Goal: Task Accomplishment & Management: Manage account settings

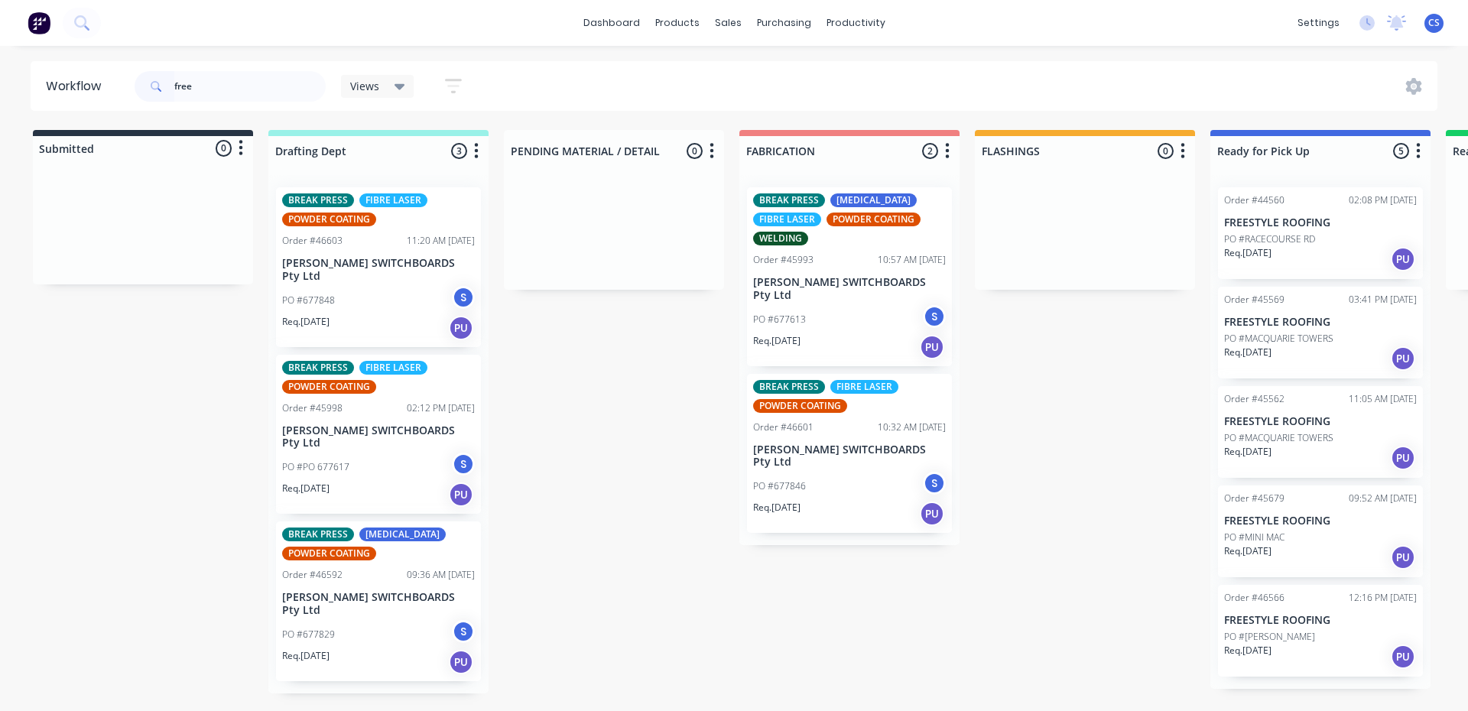
click at [159, 90] on div "free" at bounding box center [230, 86] width 191 height 31
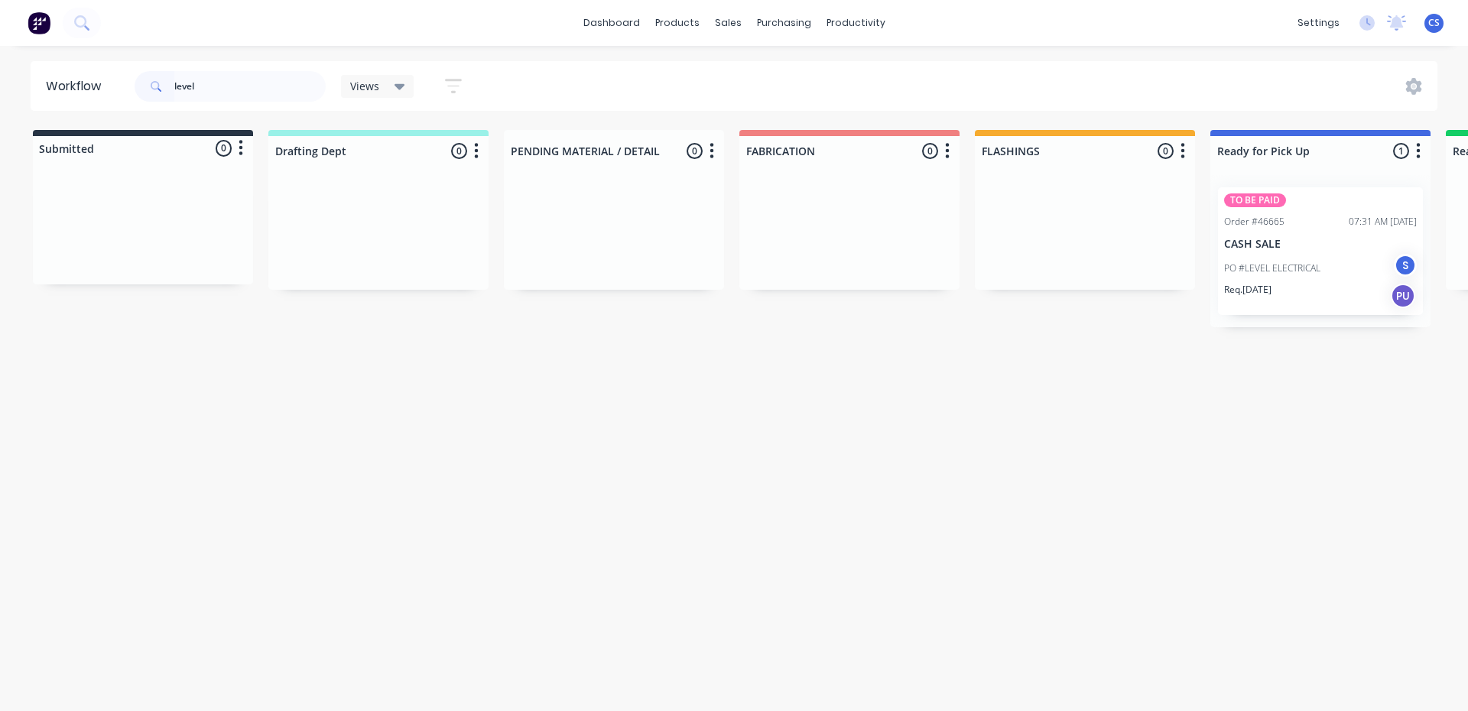
type input "level"
click at [1326, 242] on p "CASH SALE" at bounding box center [1320, 244] width 193 height 13
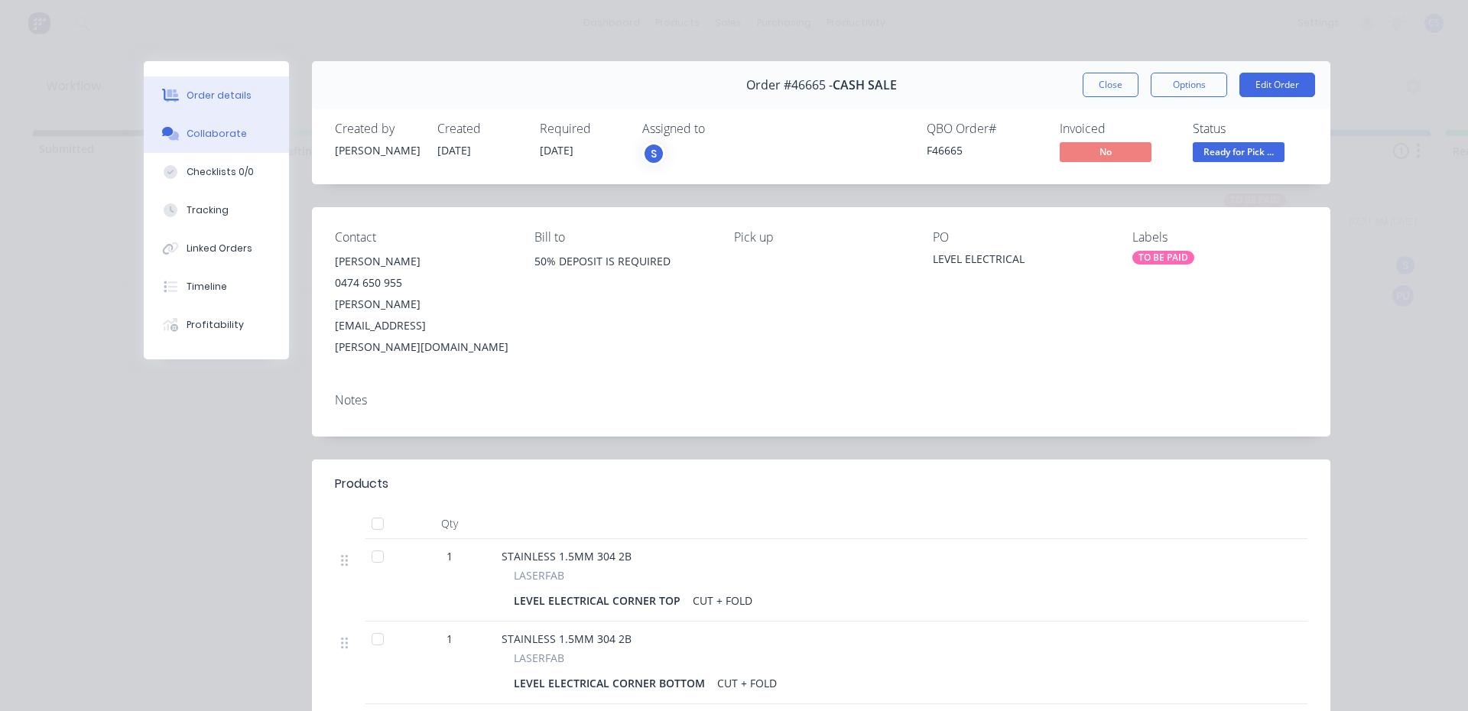
click at [206, 138] on div "Collaborate" at bounding box center [217, 134] width 60 height 14
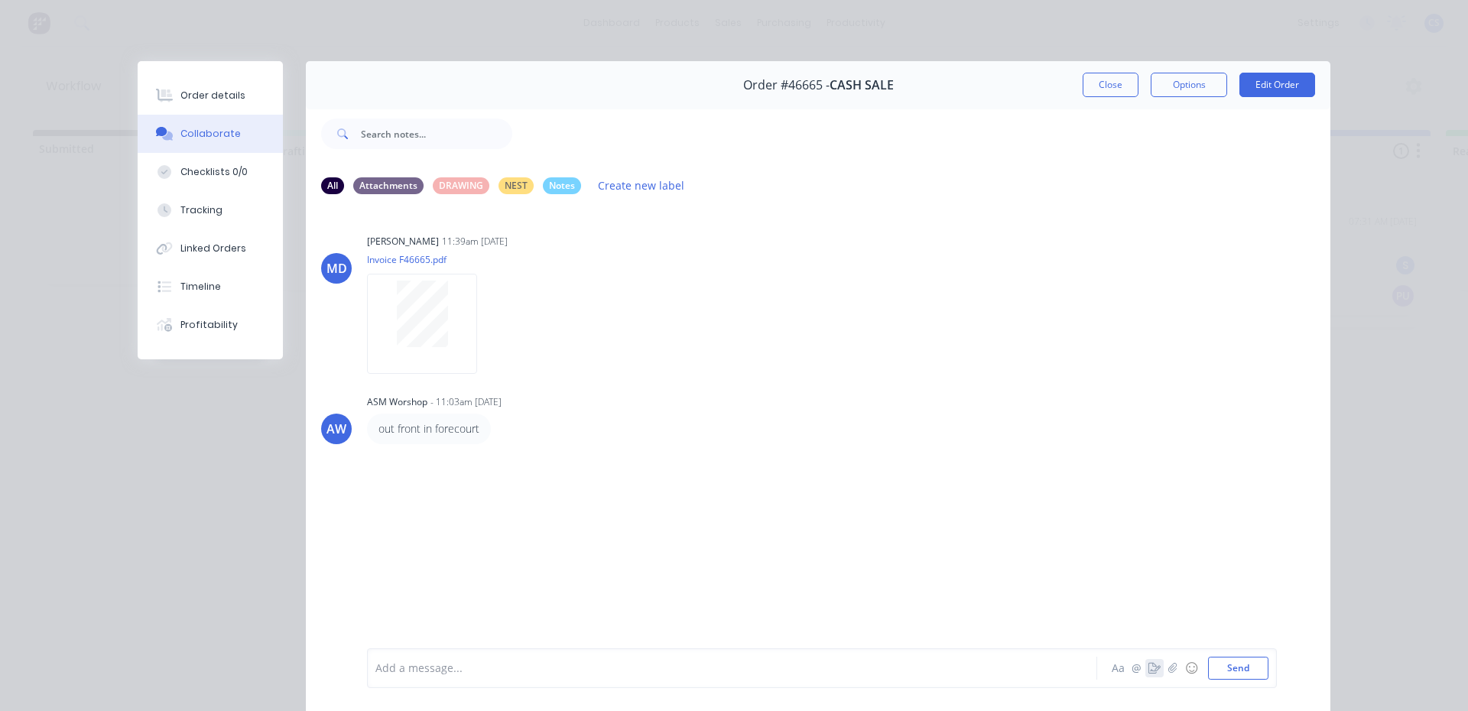
click at [1148, 667] on icon "button" at bounding box center [1154, 668] width 12 height 11
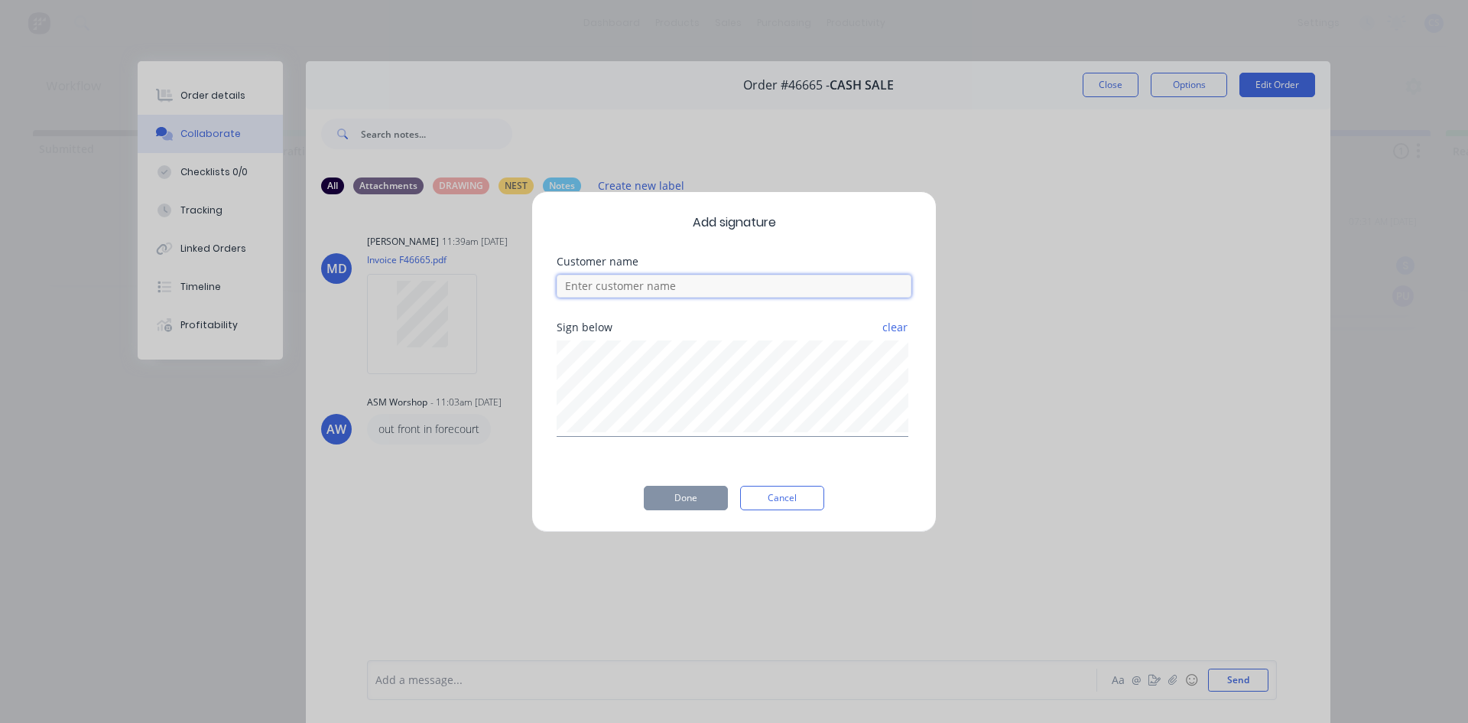
click at [639, 291] on input at bounding box center [734, 285] width 355 height 23
type input "[PERSON_NAME]"
click at [697, 505] on button "Done" at bounding box center [686, 498] width 84 height 24
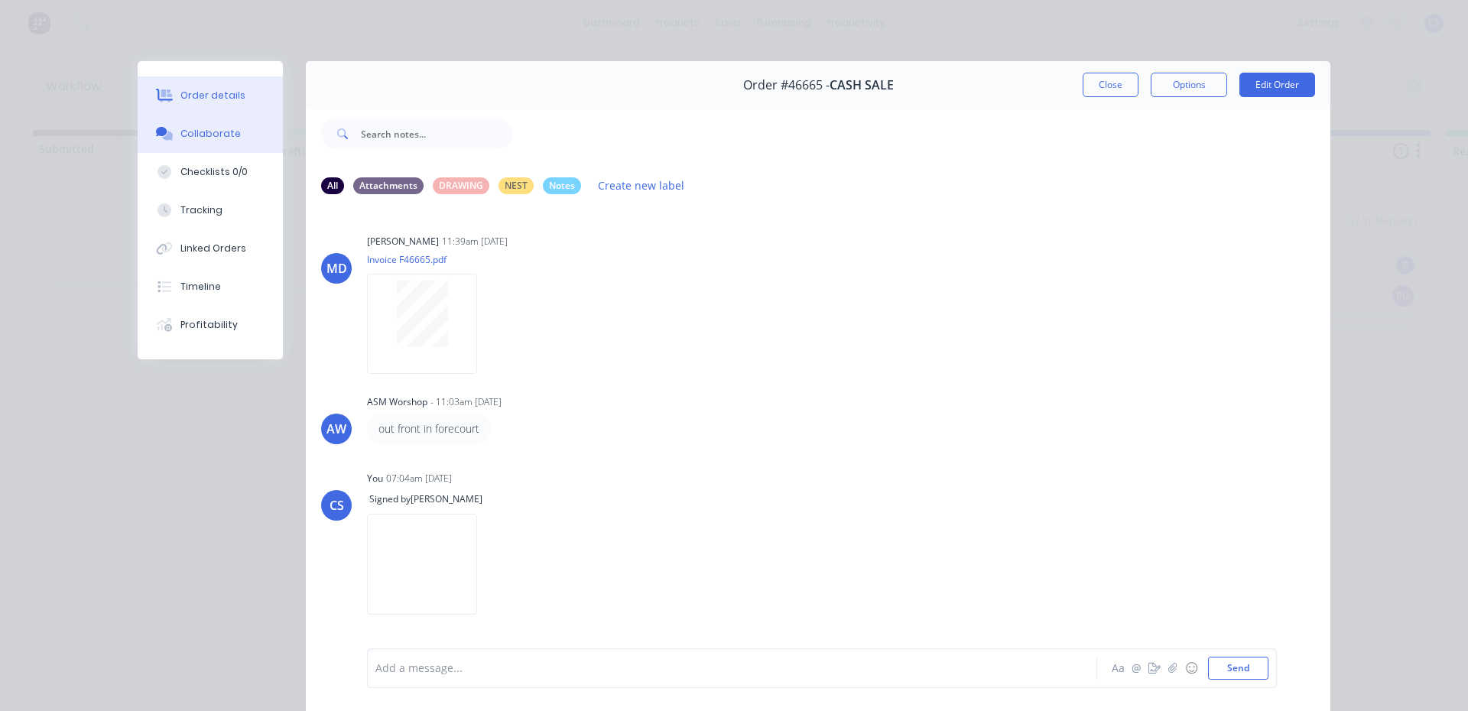
drag, startPoint x: 195, startPoint y: 101, endPoint x: 208, endPoint y: 96, distance: 14.1
click at [195, 100] on div "Order details" at bounding box center [212, 96] width 65 height 14
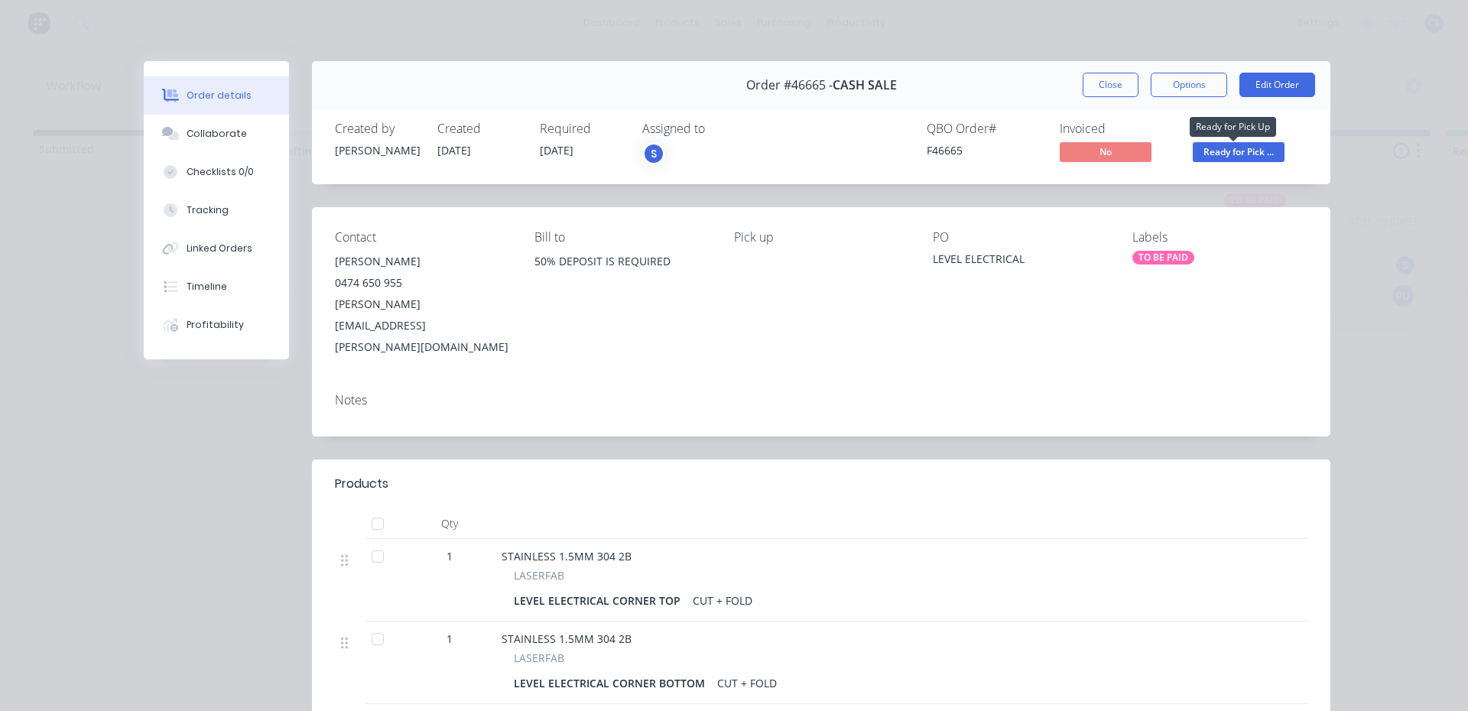
click at [1241, 151] on span "Ready for Pick ..." at bounding box center [1239, 151] width 92 height 19
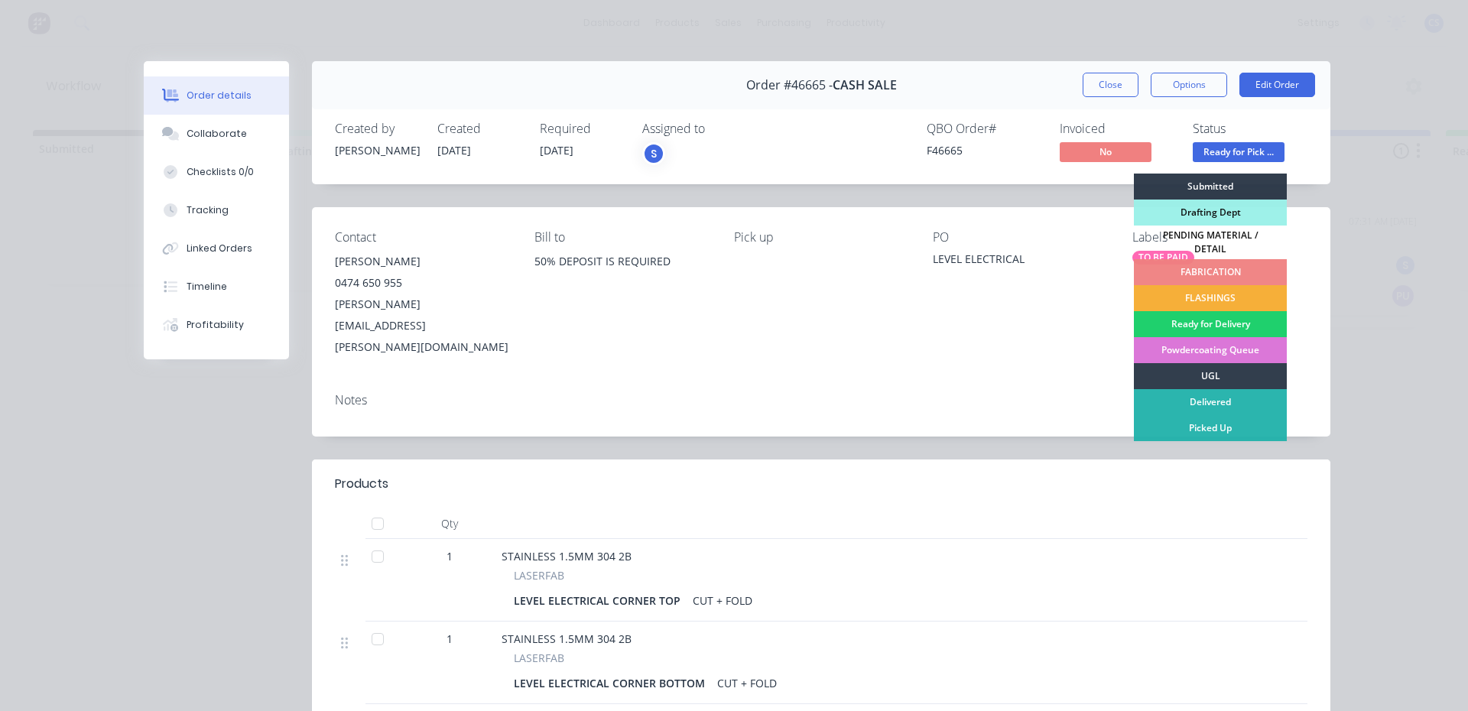
click at [1236, 420] on div "Picked Up" at bounding box center [1210, 428] width 153 height 26
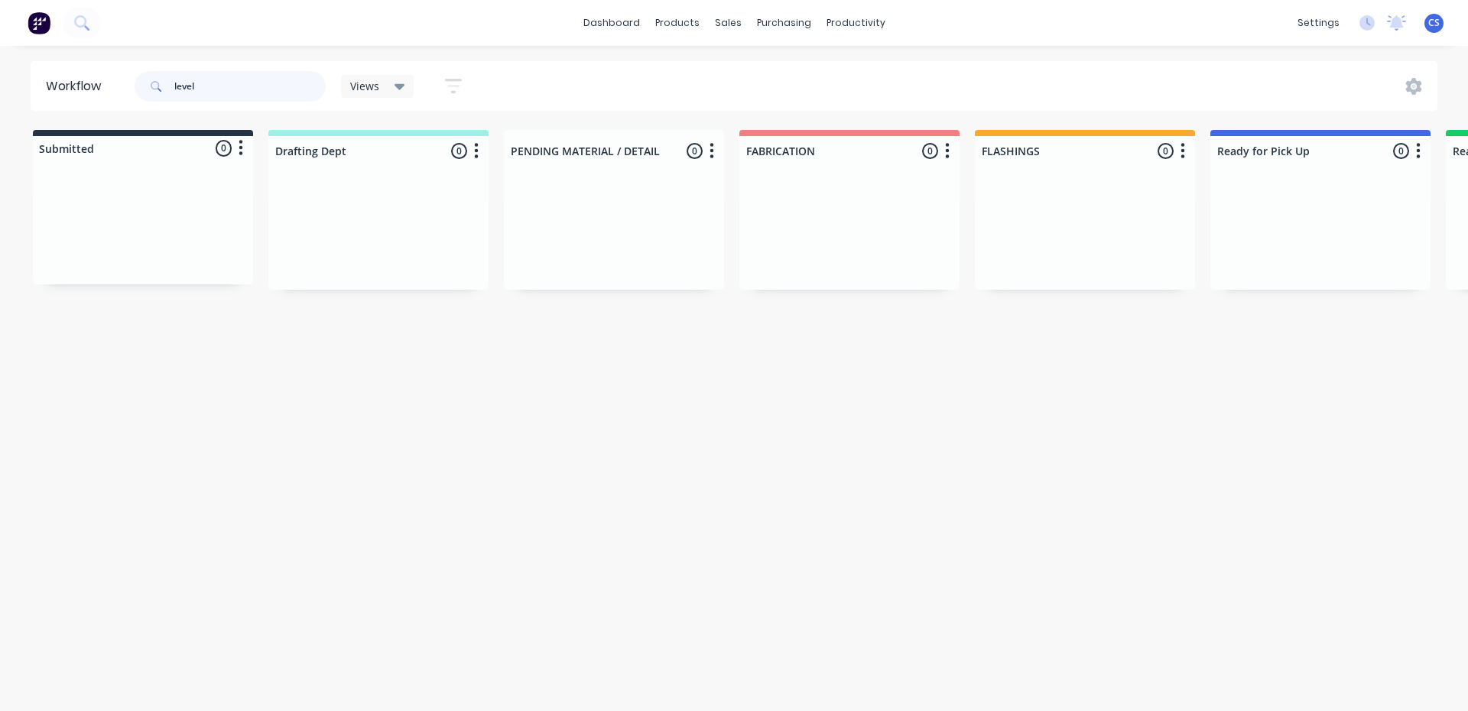
drag, startPoint x: 243, startPoint y: 82, endPoint x: 136, endPoint y: 87, distance: 107.2
click at [166, 87] on div "level" at bounding box center [230, 86] width 191 height 31
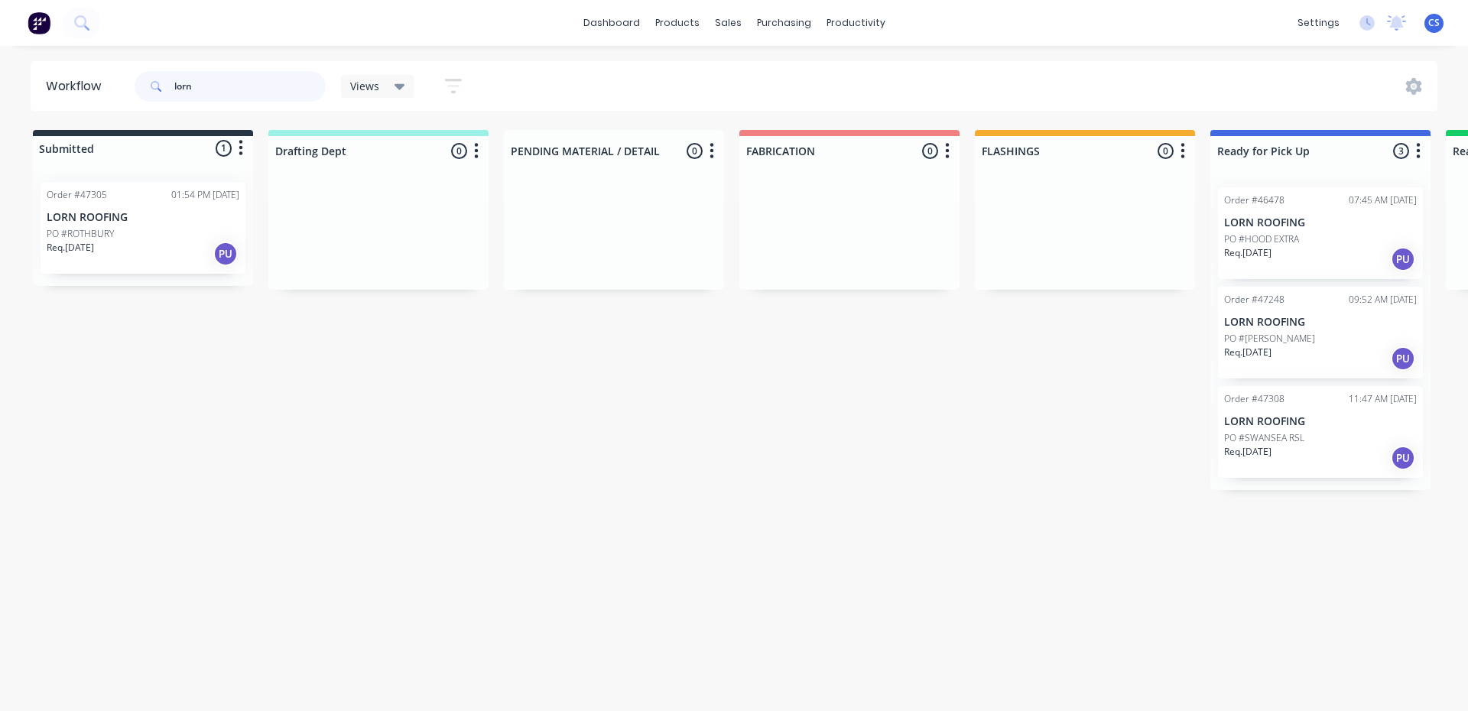
type input "lorn"
click at [1269, 449] on p "Req. [DATE]" at bounding box center [1247, 452] width 47 height 14
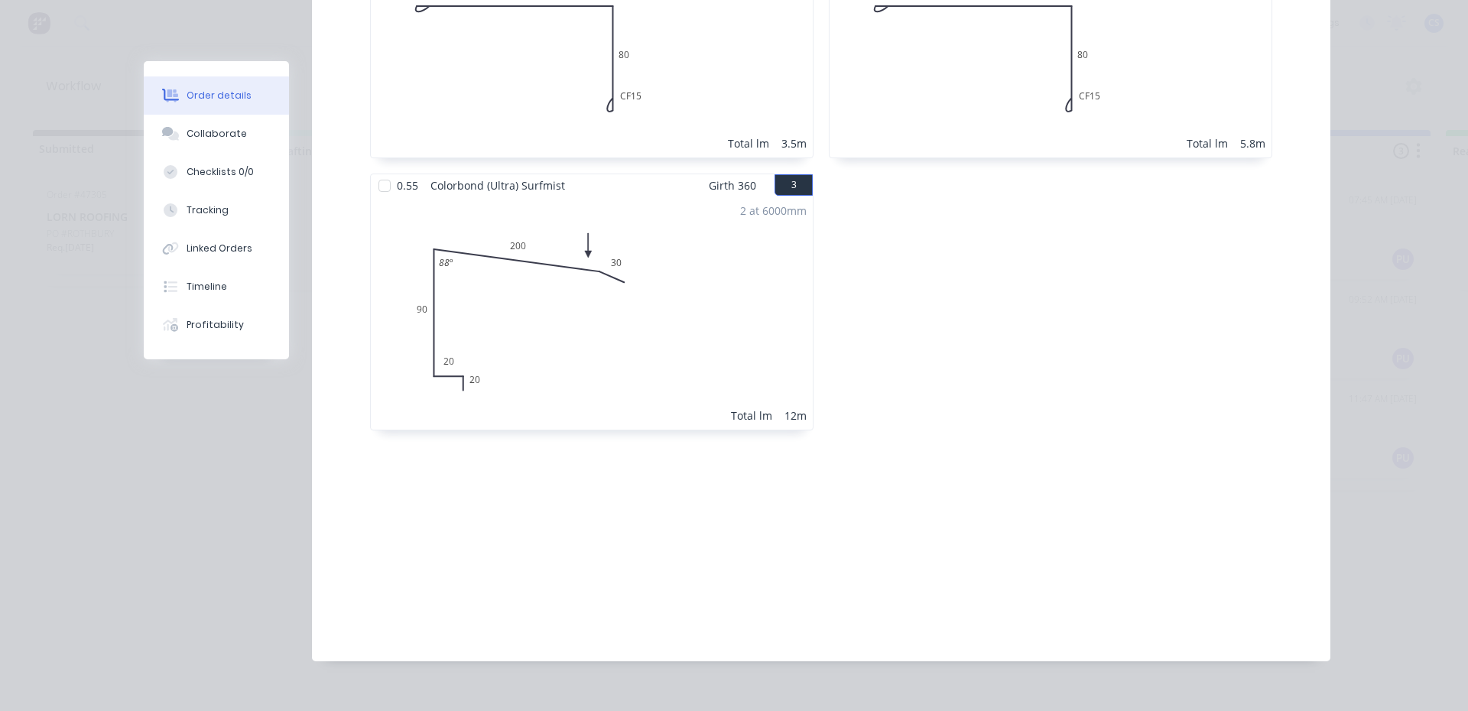
scroll to position [50, 0]
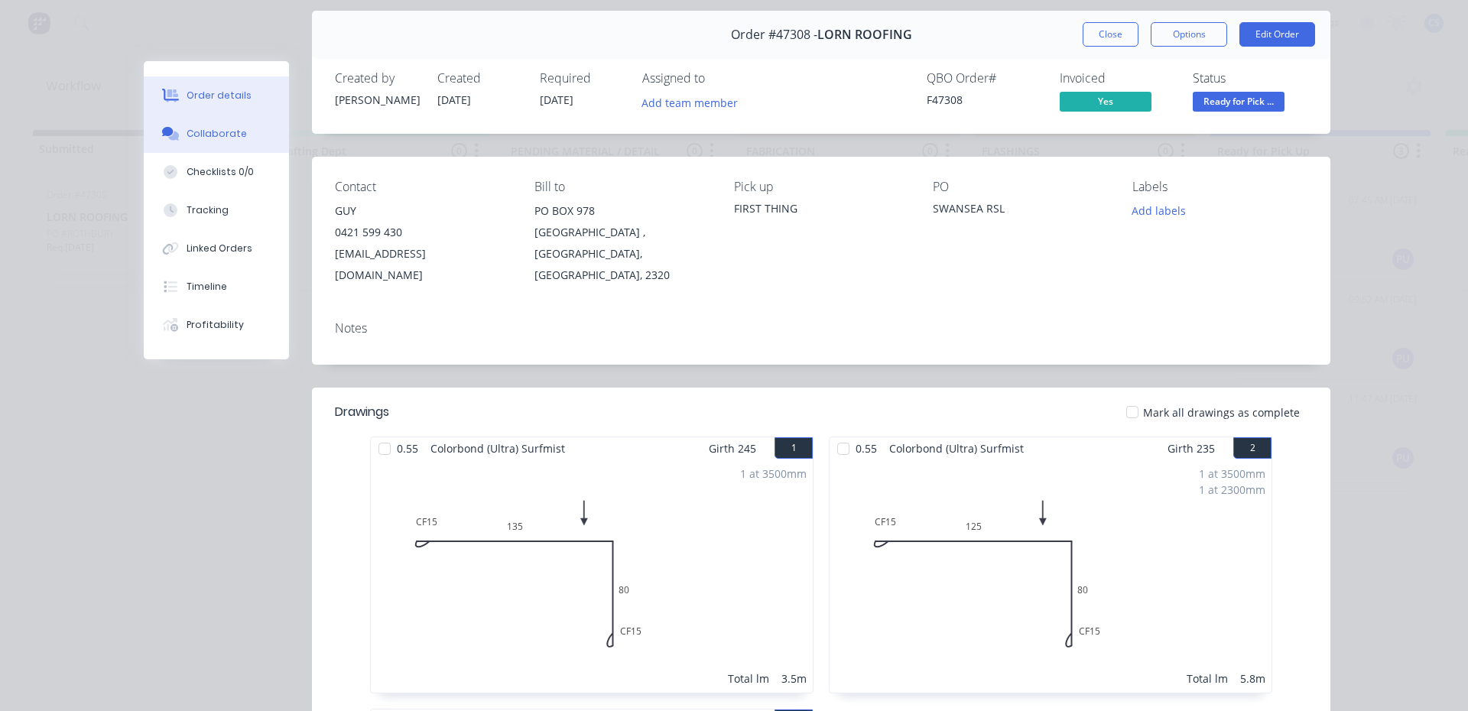
click at [188, 132] on div "Collaborate" at bounding box center [217, 134] width 60 height 14
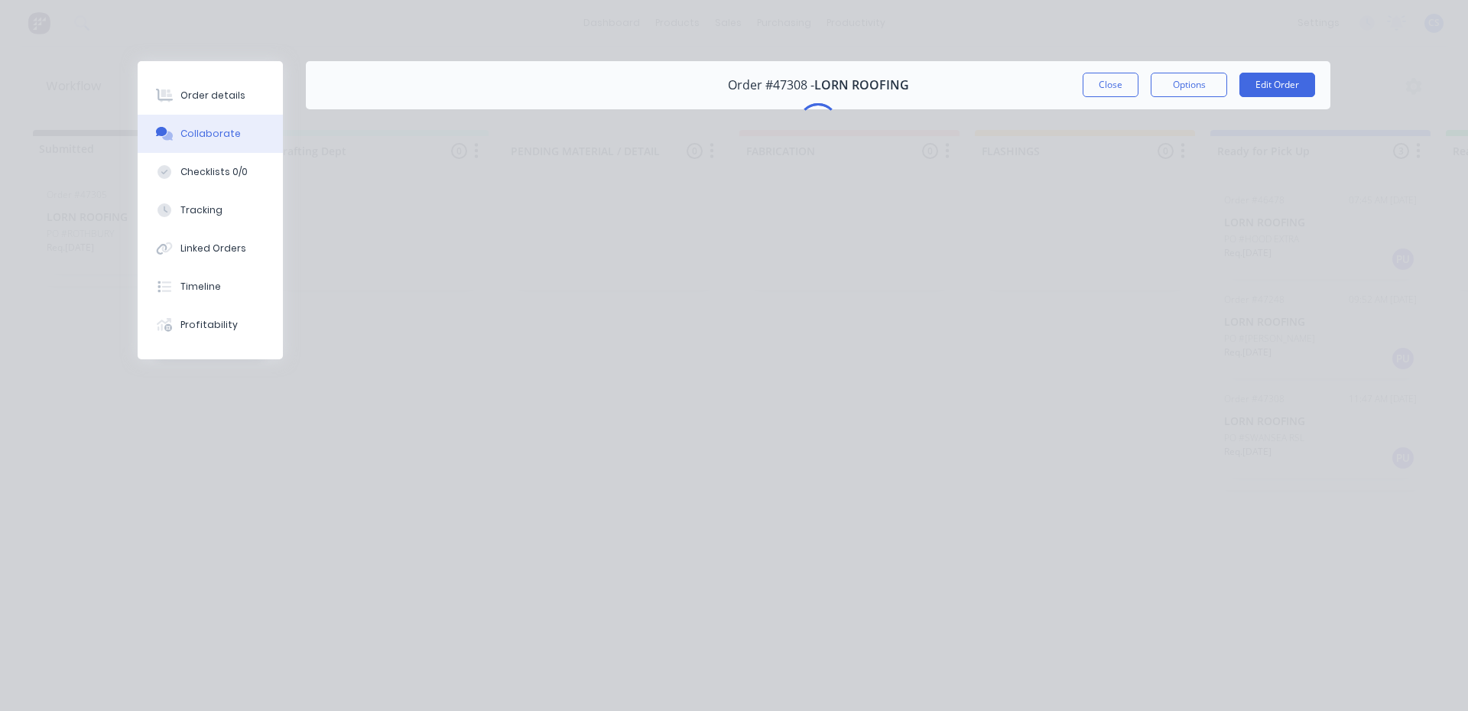
scroll to position [0, 0]
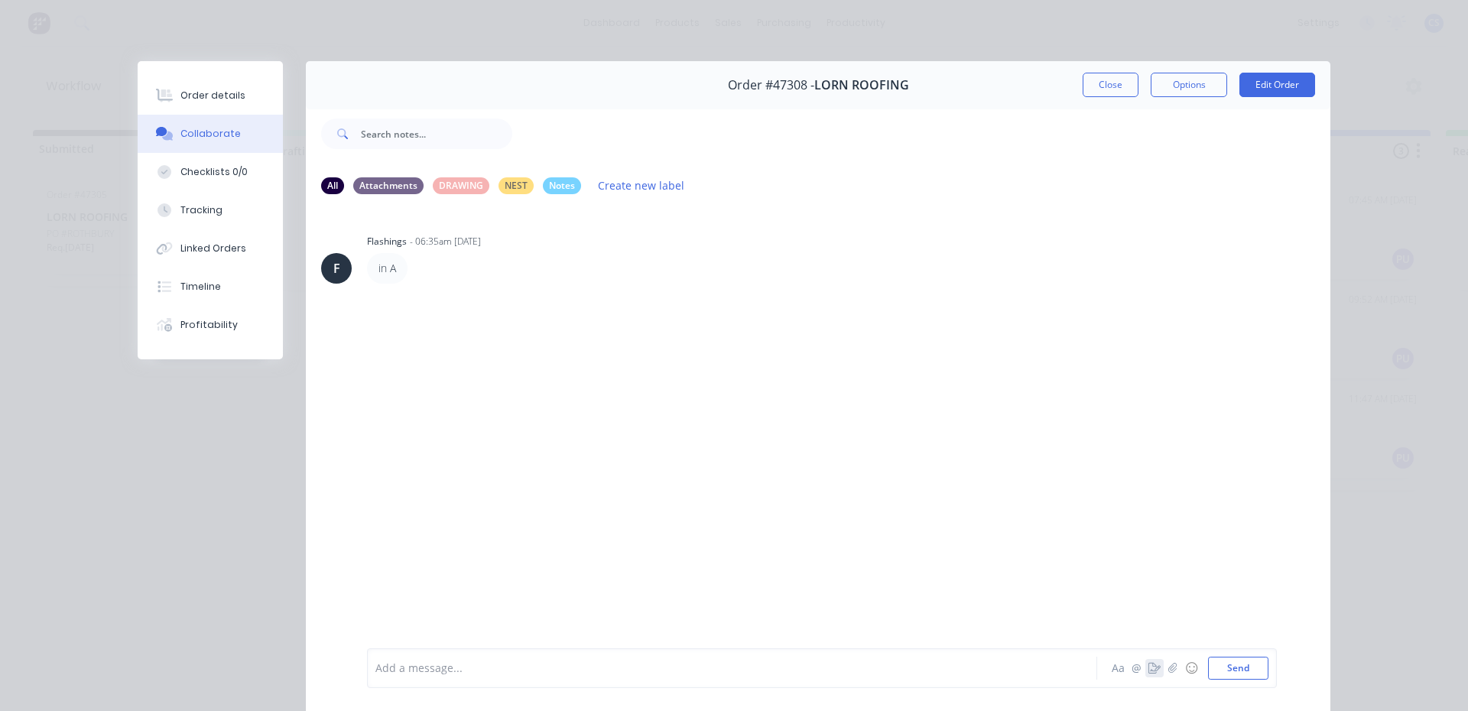
click at [1148, 664] on icon "button" at bounding box center [1154, 668] width 12 height 11
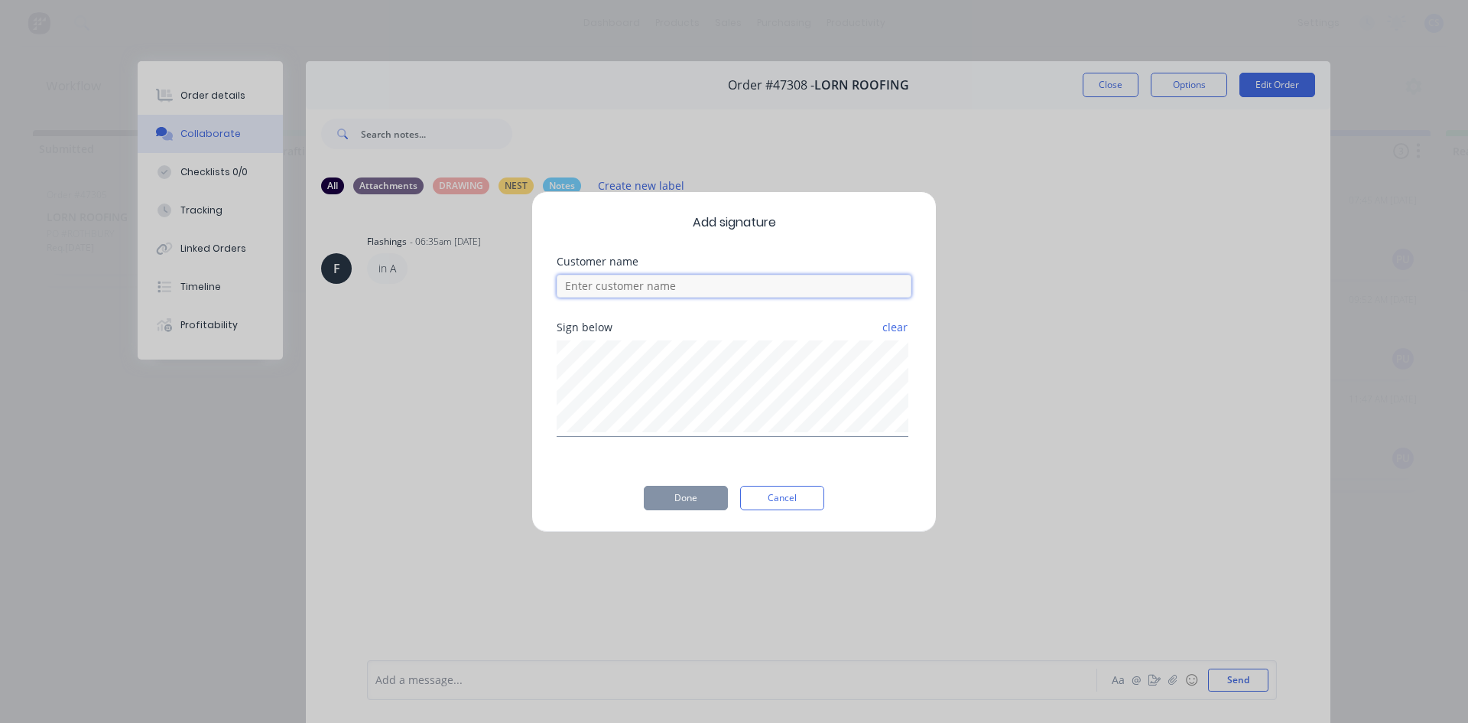
click at [600, 288] on input at bounding box center [734, 285] width 355 height 23
type input "coby"
click at [690, 489] on button "Done" at bounding box center [686, 498] width 84 height 24
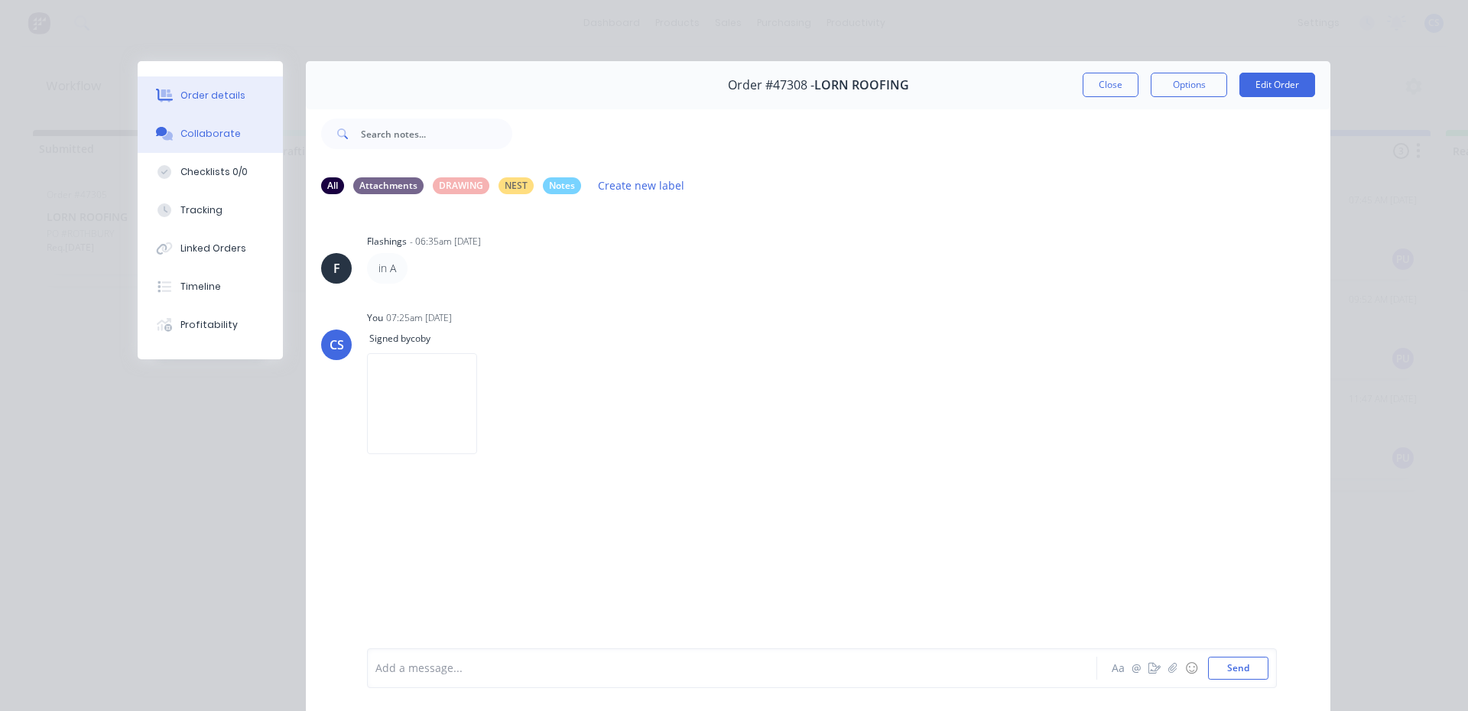
click at [242, 90] on button "Order details" at bounding box center [210, 95] width 145 height 38
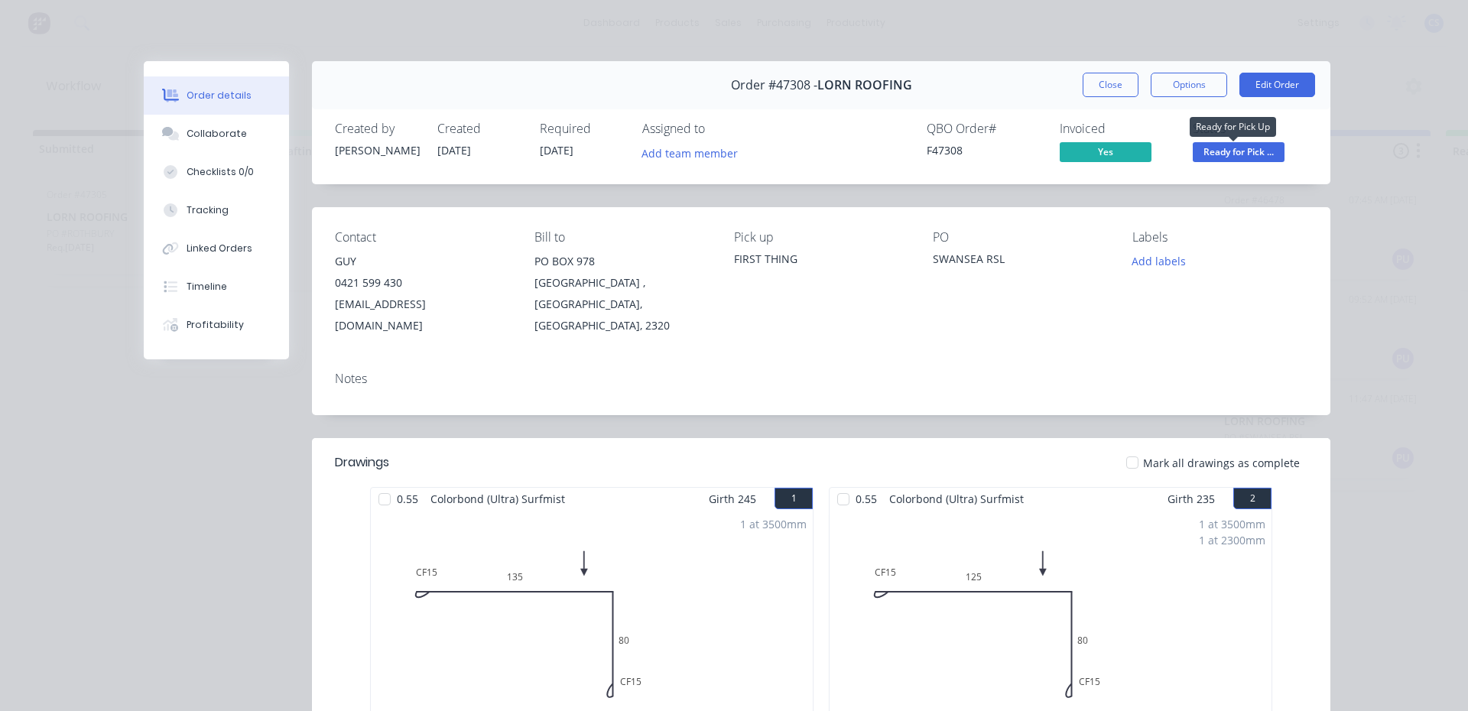
drag, startPoint x: 1268, startPoint y: 144, endPoint x: 1257, endPoint y: 161, distance: 19.9
click at [1266, 148] on span "Ready for Pick ..." at bounding box center [1239, 151] width 92 height 19
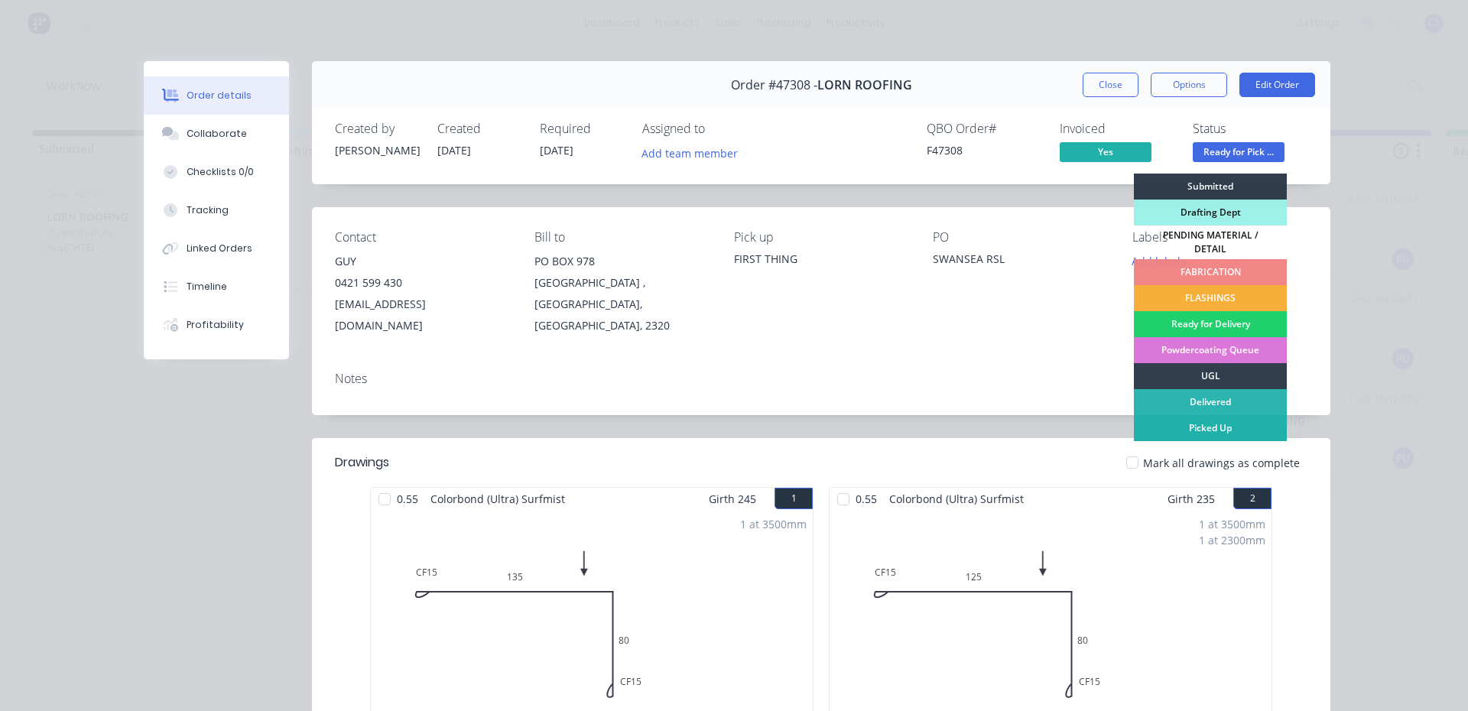
click at [1213, 427] on div "Picked Up" at bounding box center [1210, 428] width 153 height 26
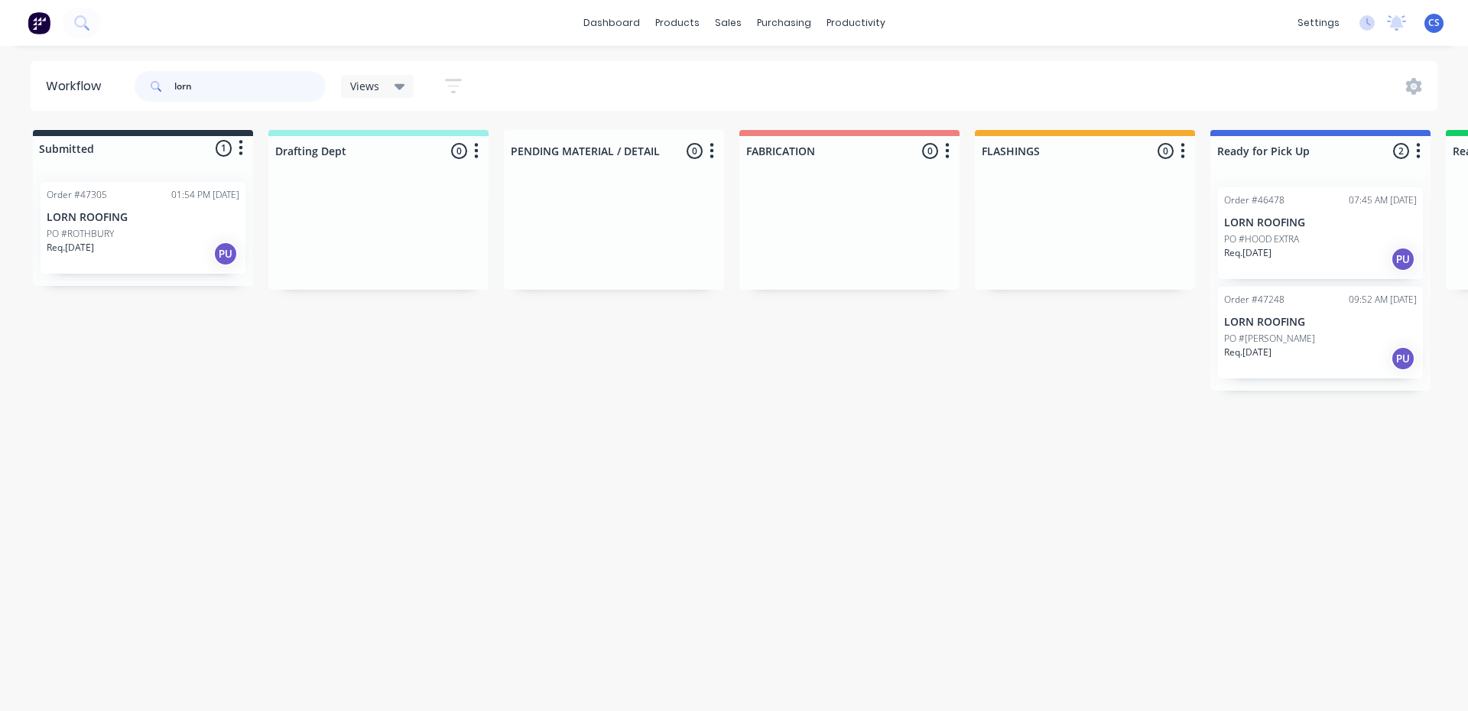
drag, startPoint x: 203, startPoint y: 86, endPoint x: 155, endPoint y: 84, distance: 48.2
click at [155, 84] on div "lorn" at bounding box center [230, 86] width 191 height 31
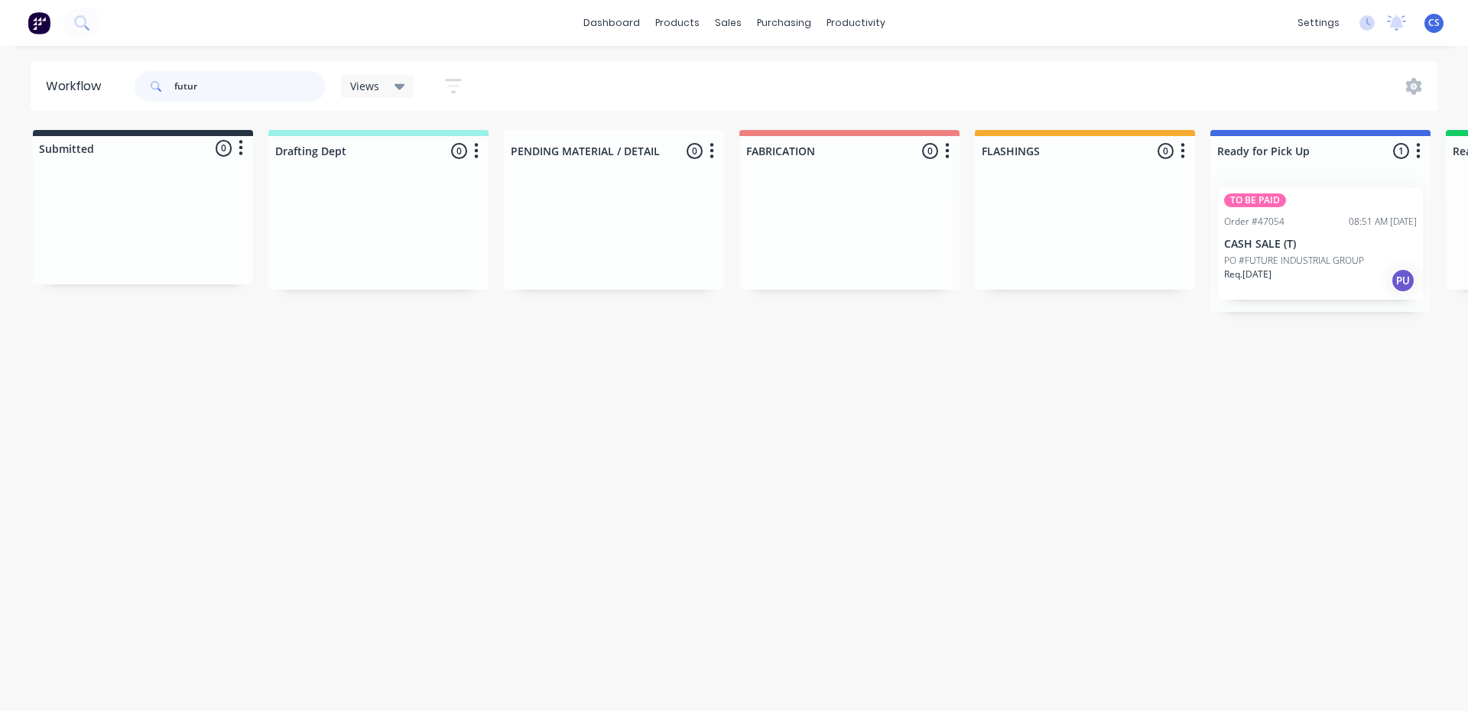
type input "futur"
click at [1297, 268] on div "Req. [DATE] PU" at bounding box center [1320, 281] width 193 height 26
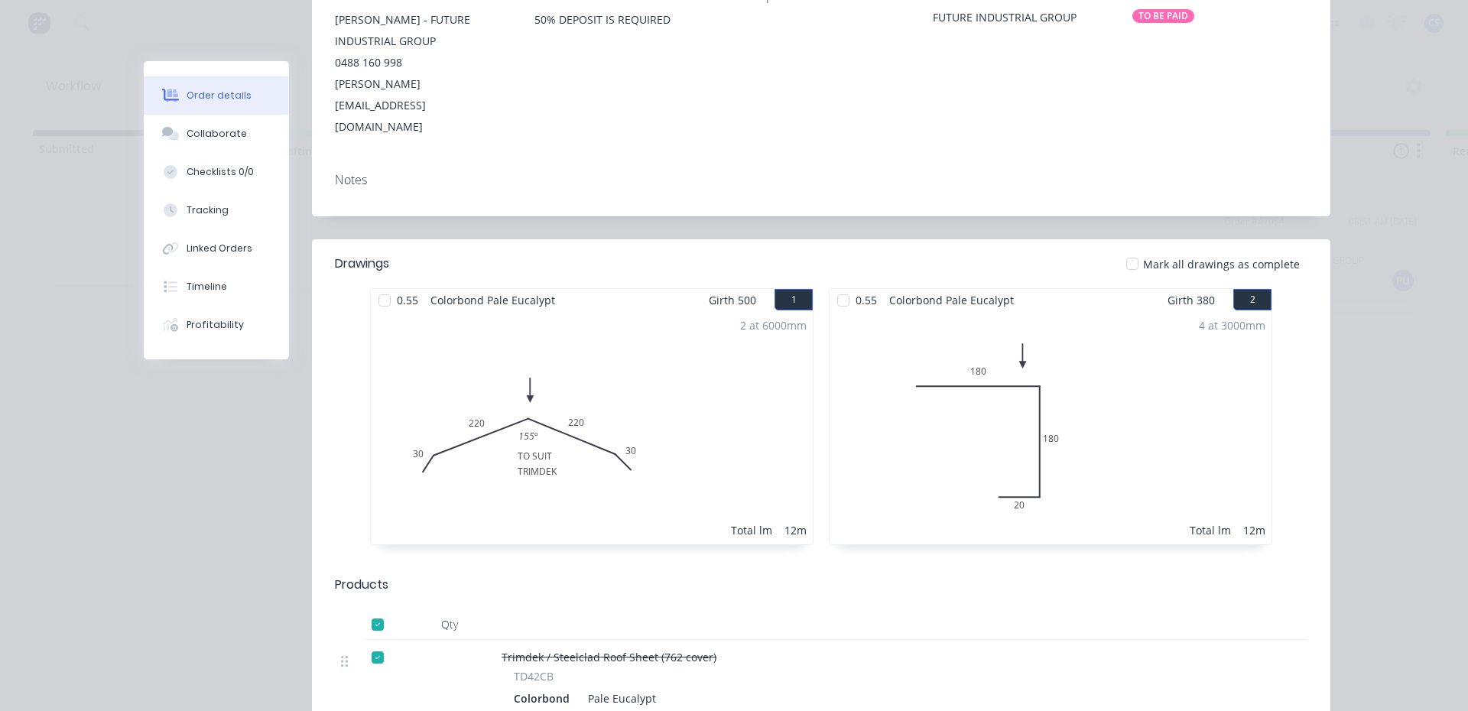
scroll to position [76, 0]
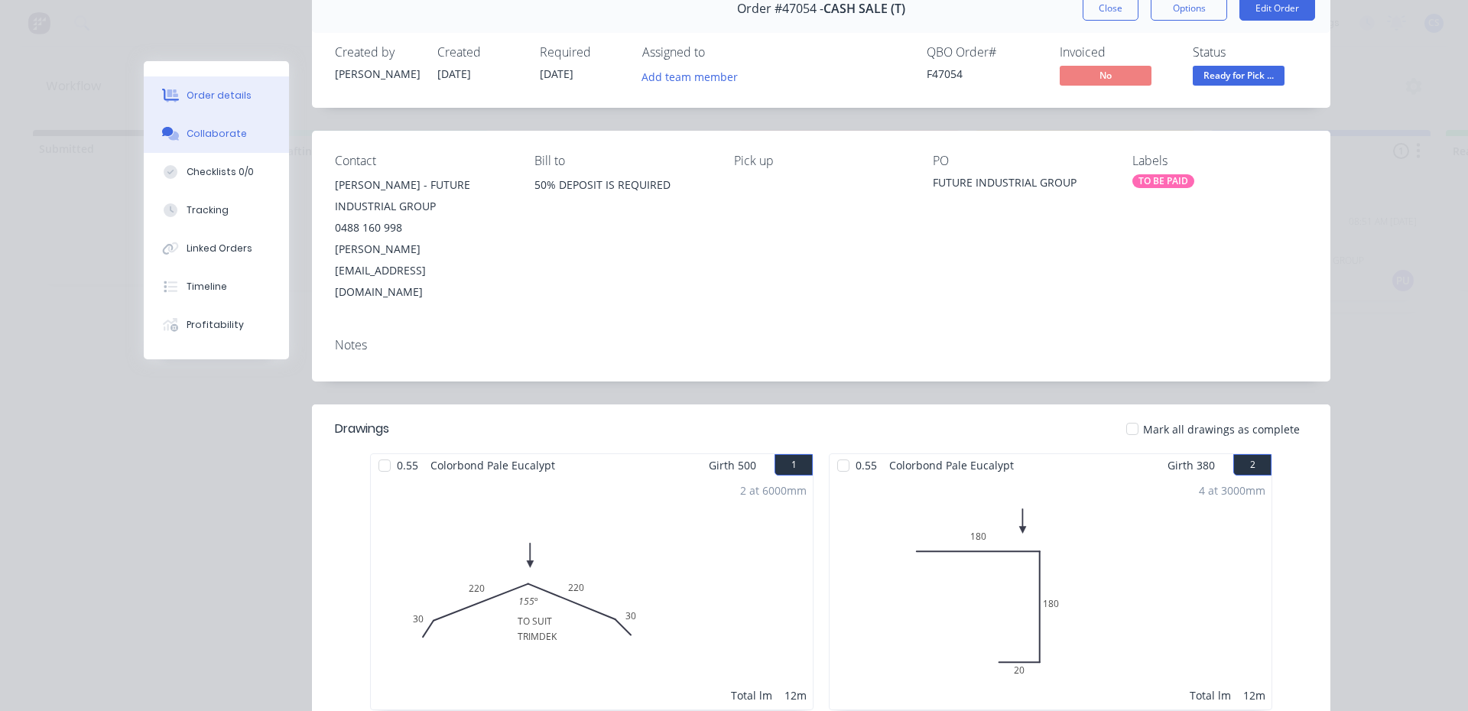
click at [215, 137] on div "Collaborate" at bounding box center [217, 134] width 60 height 14
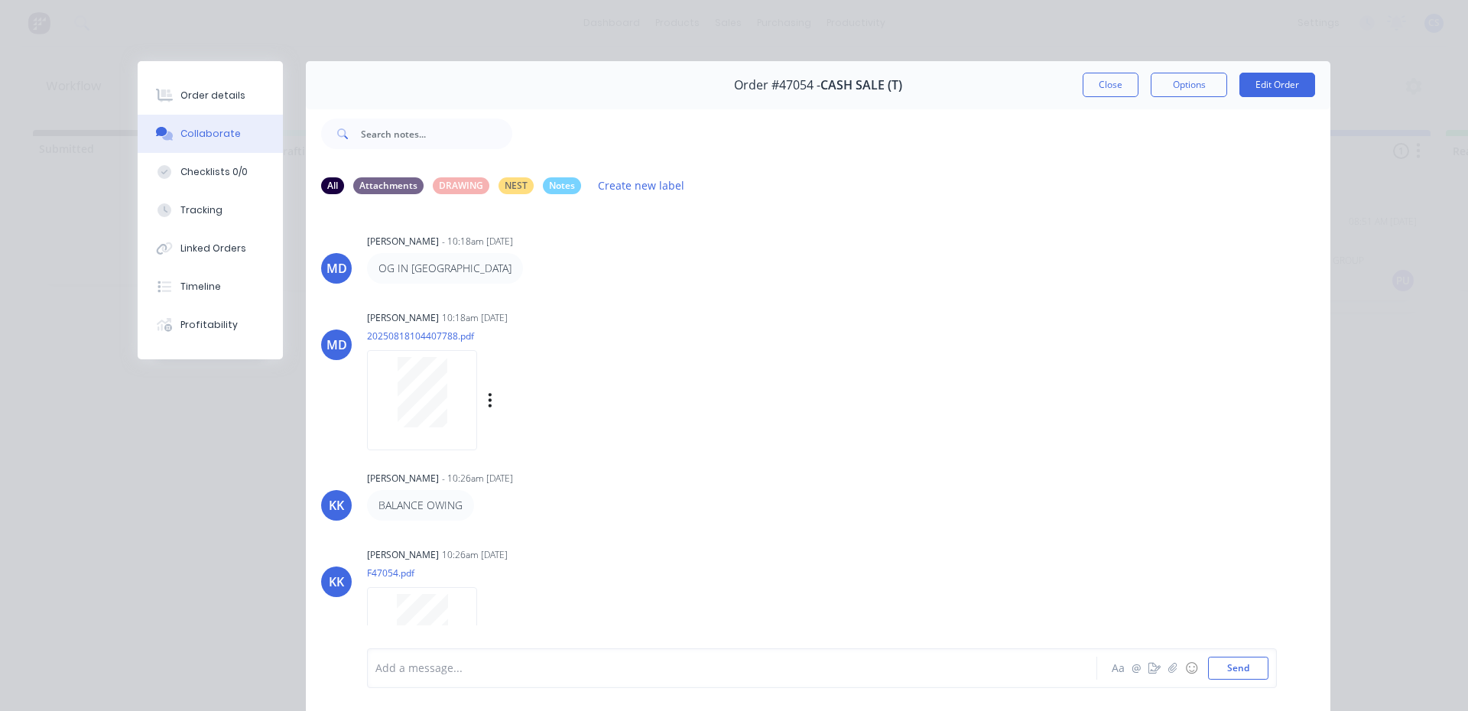
scroll to position [99, 0]
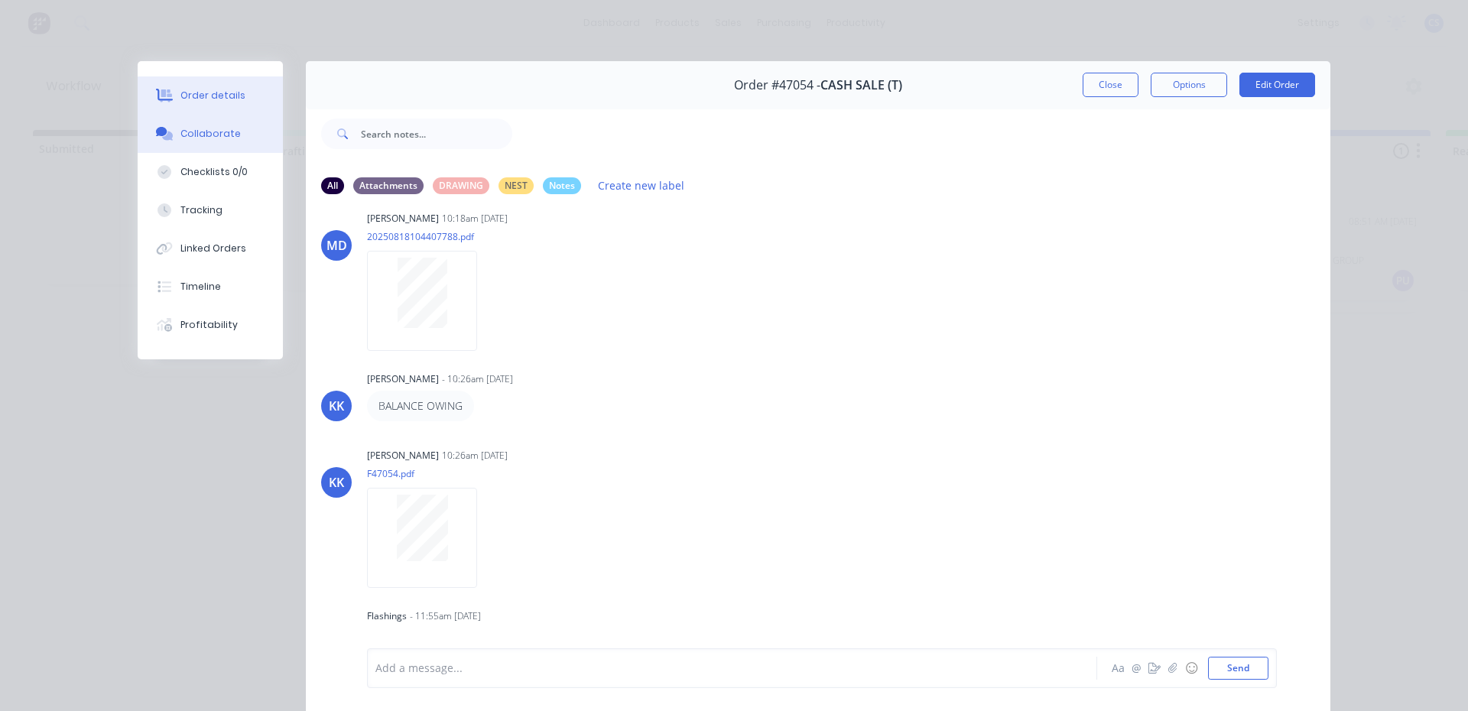
click at [239, 105] on button "Order details" at bounding box center [210, 95] width 145 height 38
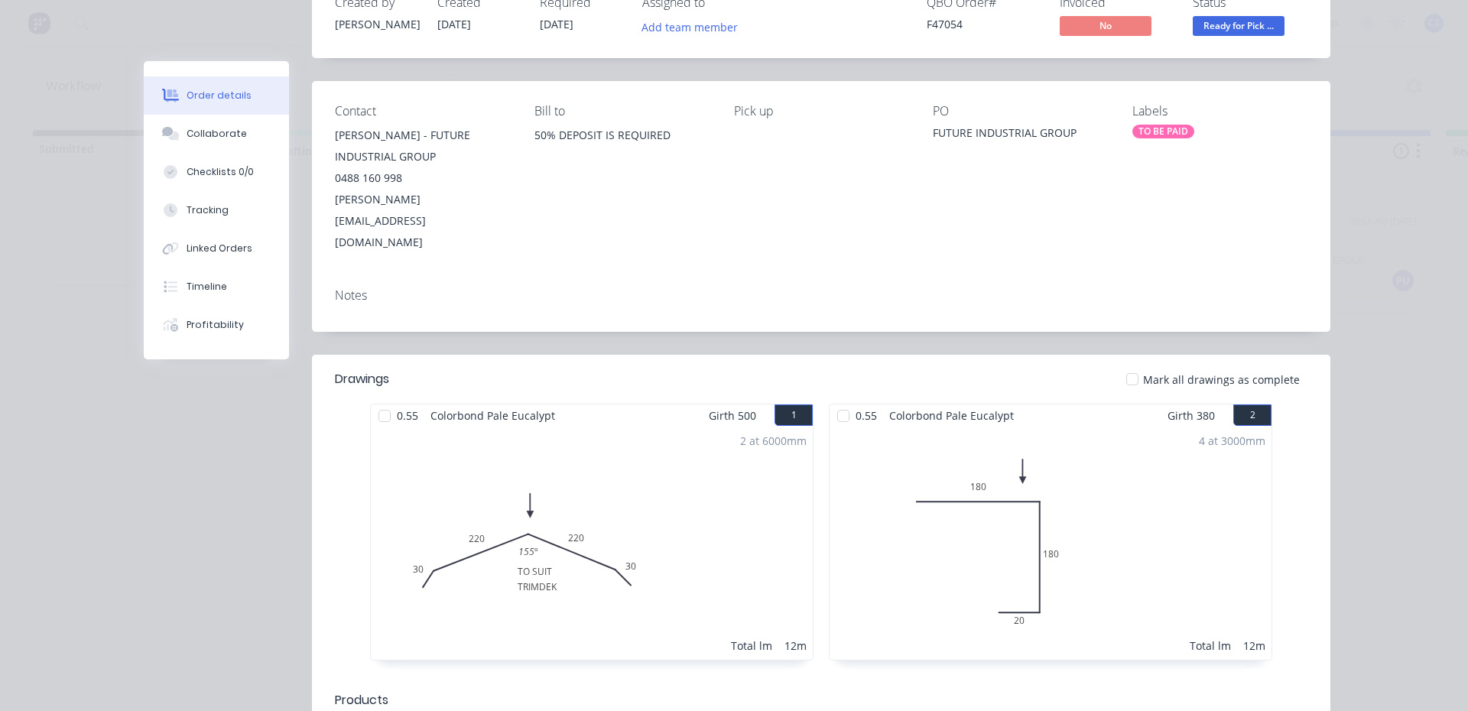
scroll to position [0, 0]
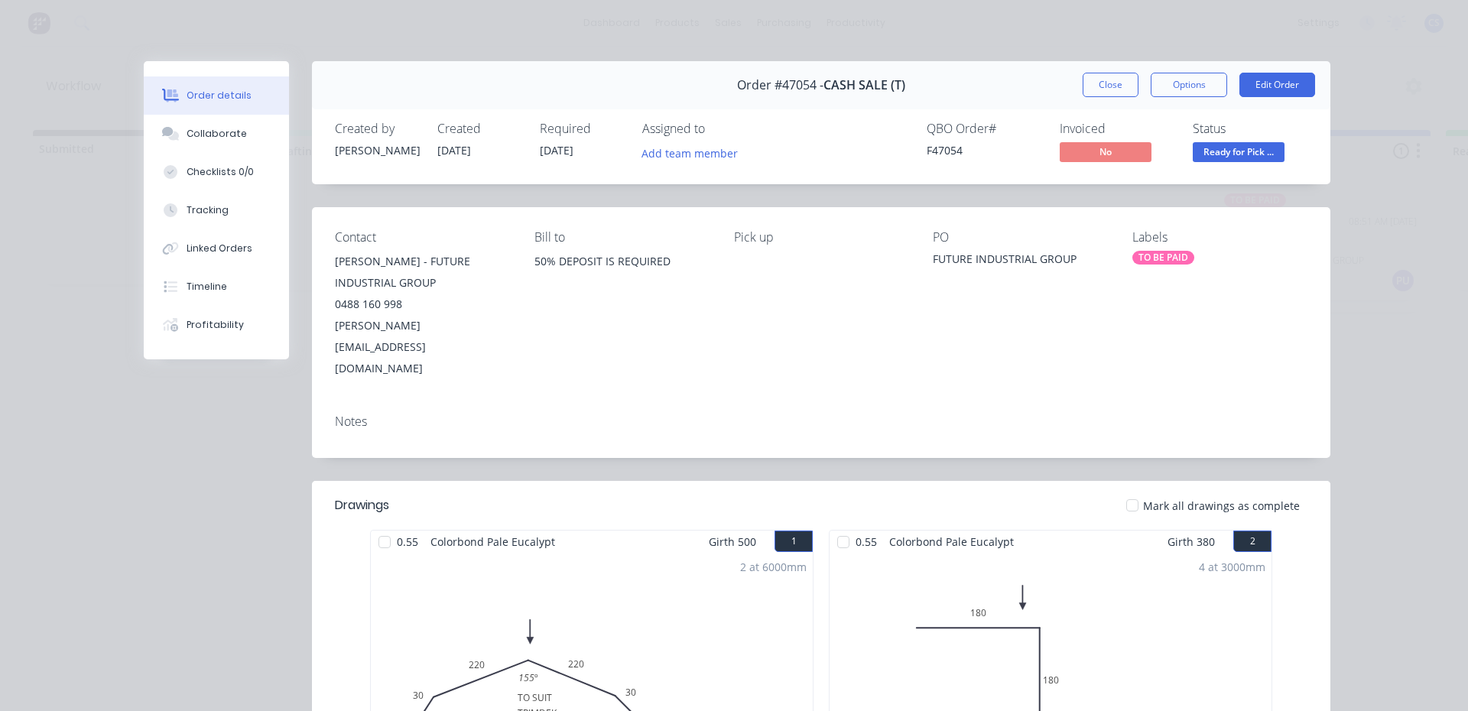
drag, startPoint x: 176, startPoint y: 135, endPoint x: 319, endPoint y: 156, distance: 144.5
click at [177, 135] on button "Collaborate" at bounding box center [216, 134] width 145 height 38
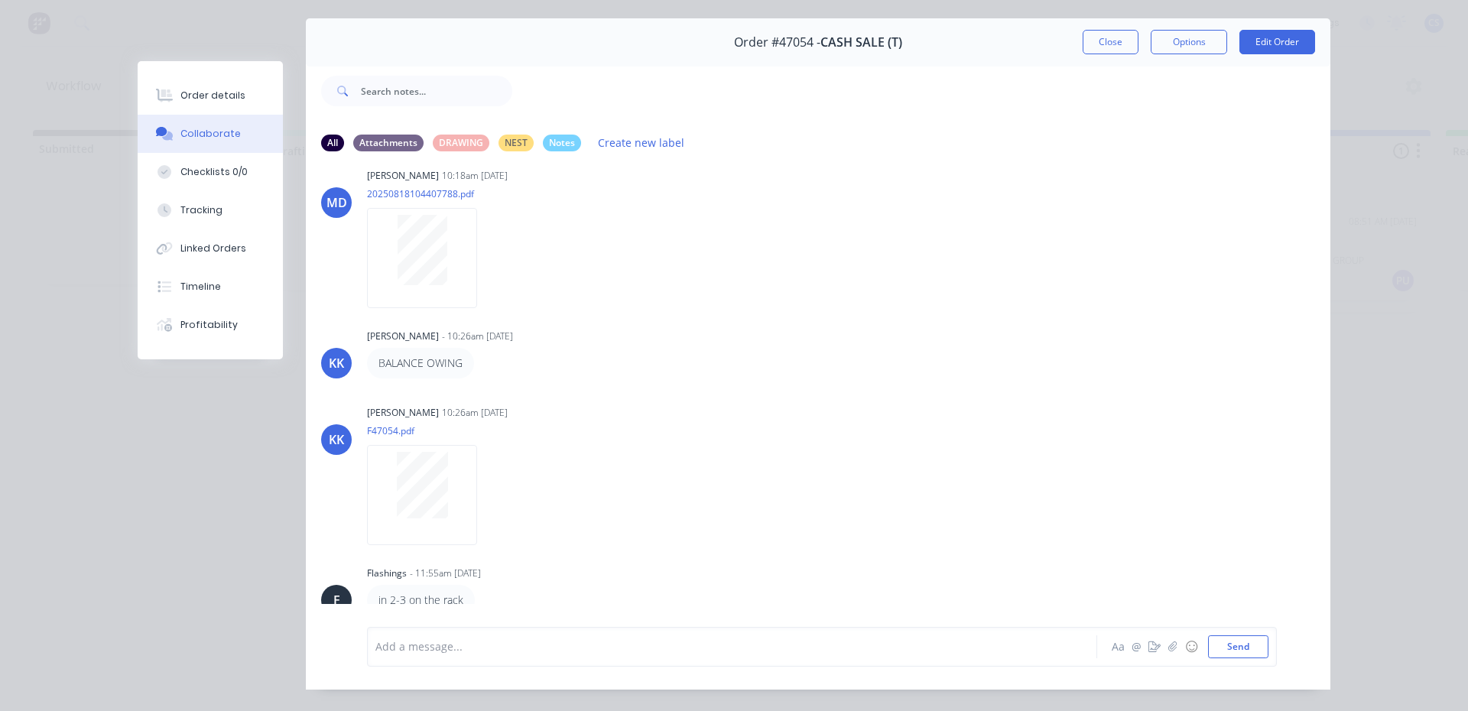
scroll to position [81, 0]
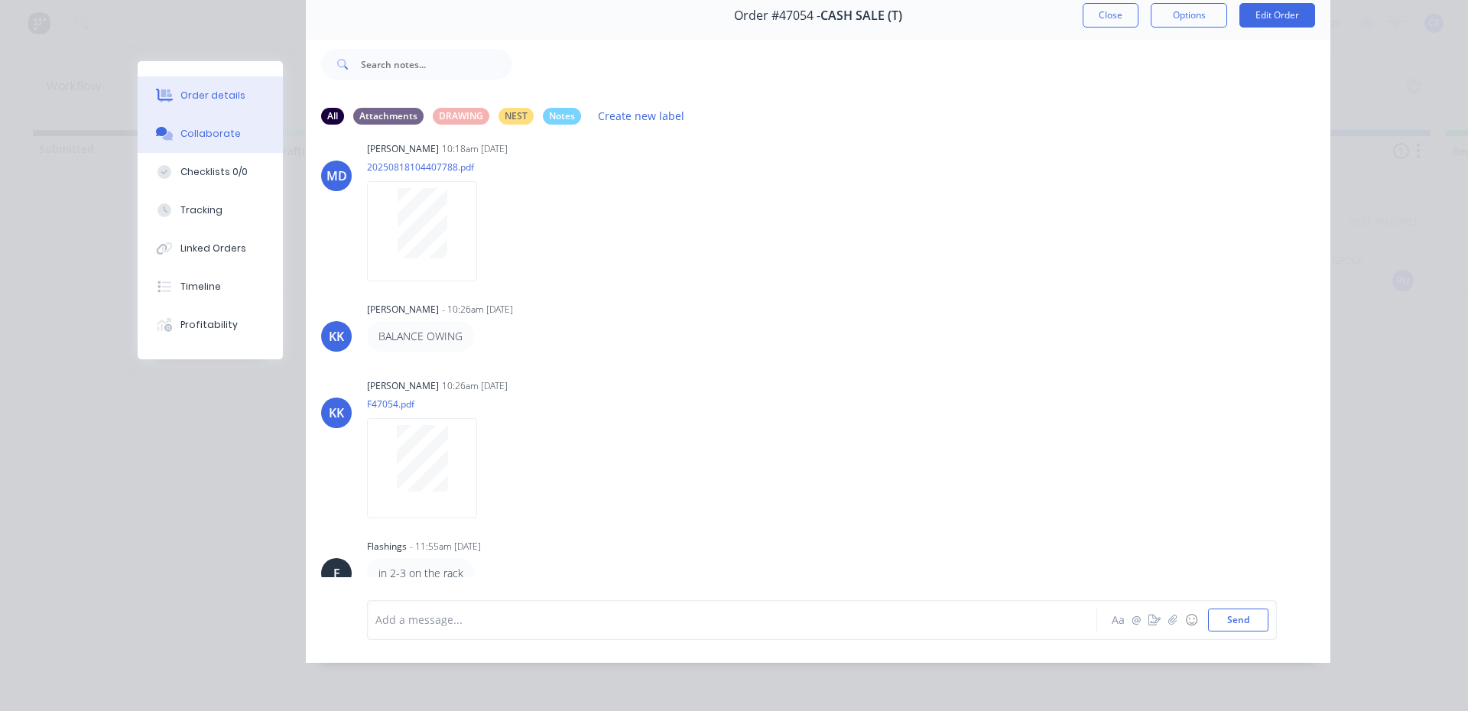
click at [241, 104] on button "Order details" at bounding box center [210, 95] width 145 height 38
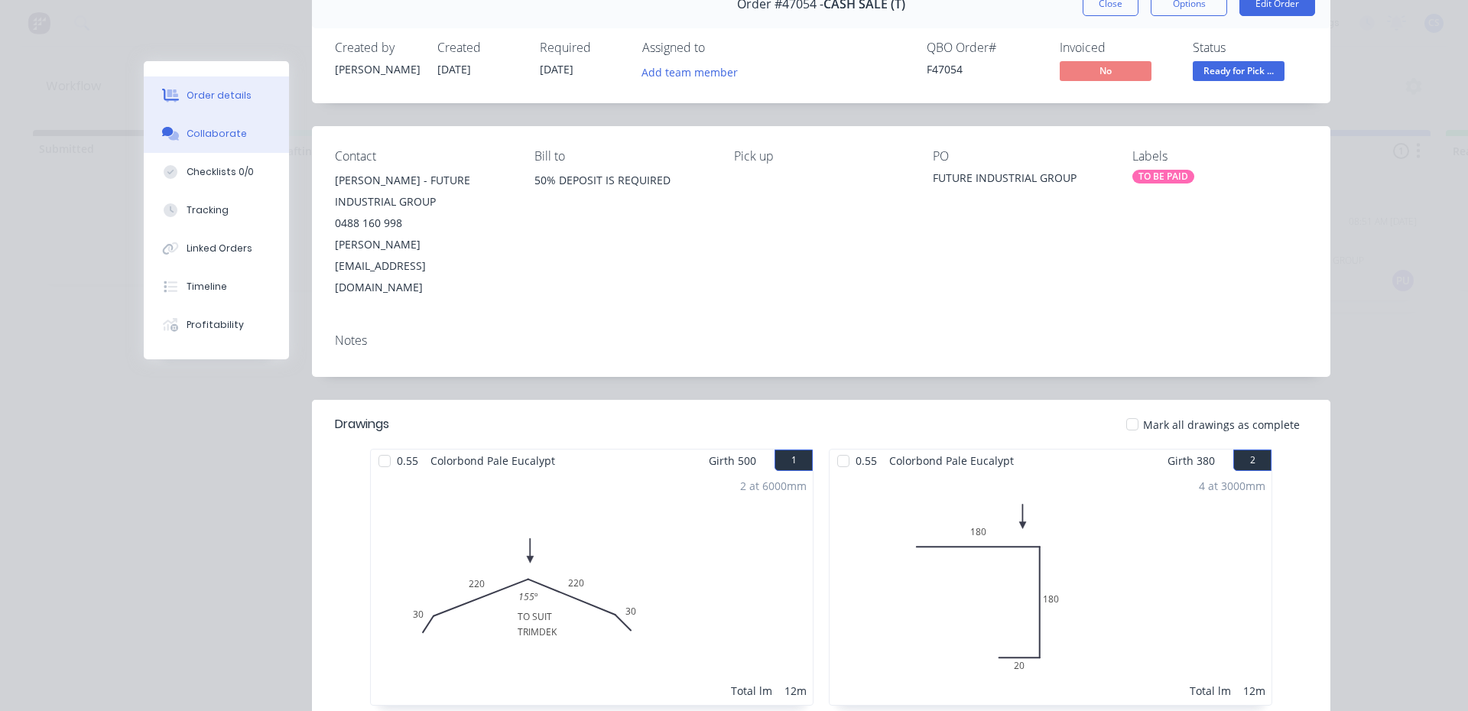
click at [187, 143] on button "Collaborate" at bounding box center [216, 134] width 145 height 38
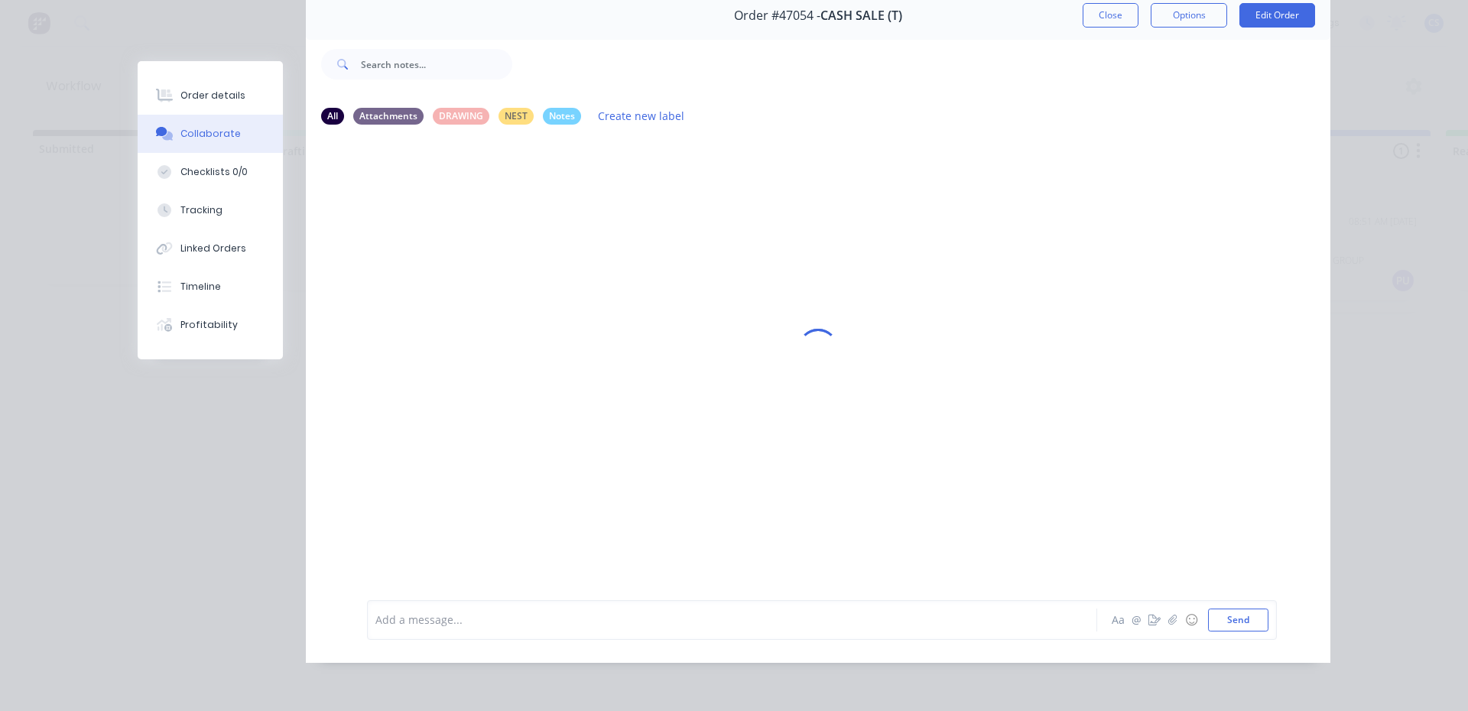
scroll to position [0, 0]
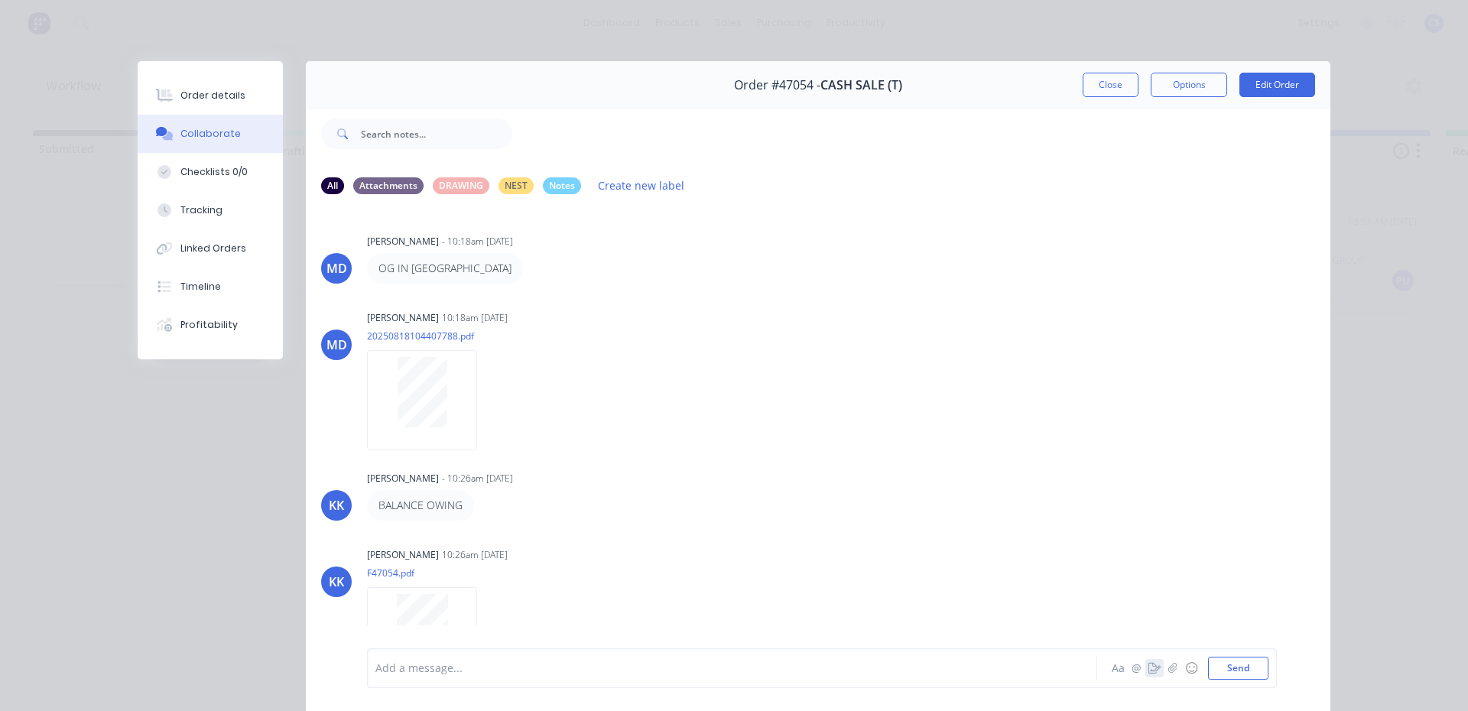
click at [1148, 672] on icon "button" at bounding box center [1154, 668] width 12 height 11
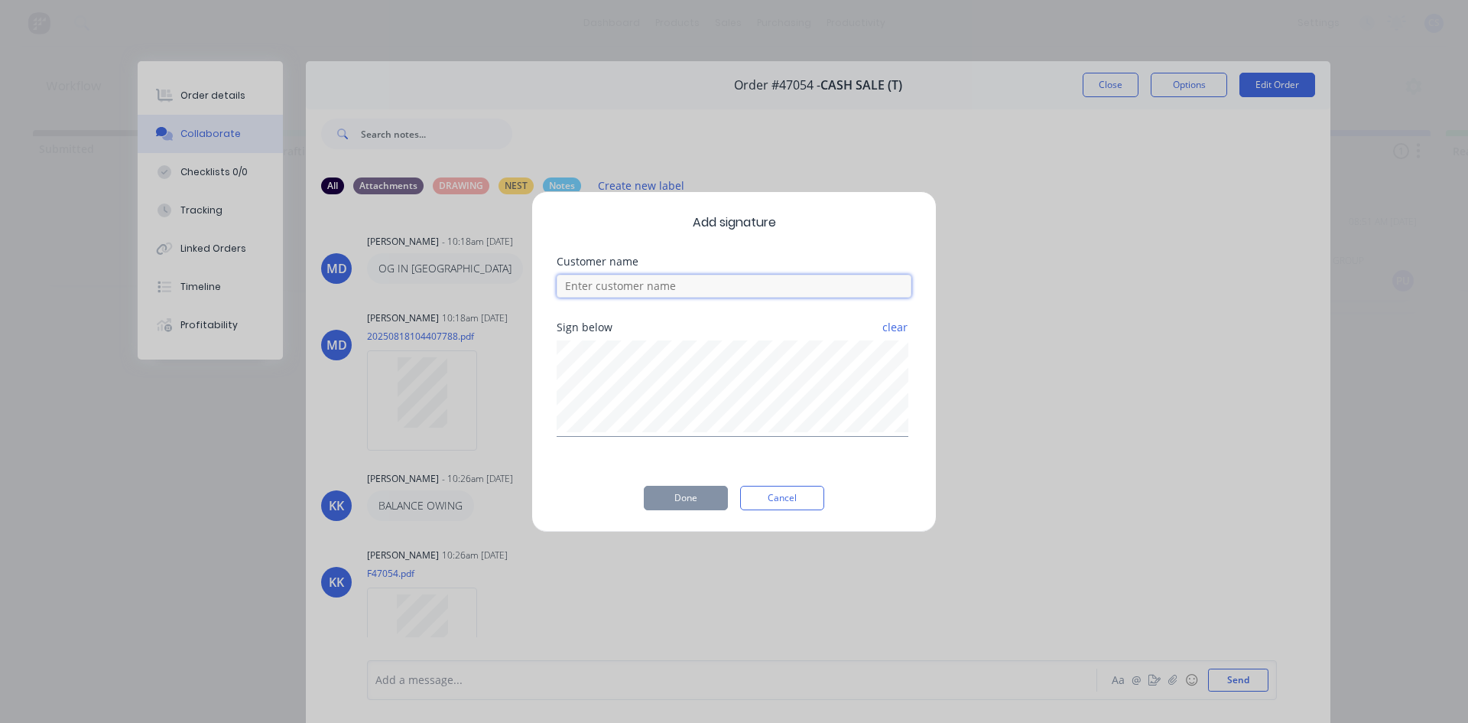
click at [685, 288] on input at bounding box center [734, 285] width 355 height 23
type input "cam"
click at [694, 490] on button "Done" at bounding box center [686, 498] width 84 height 24
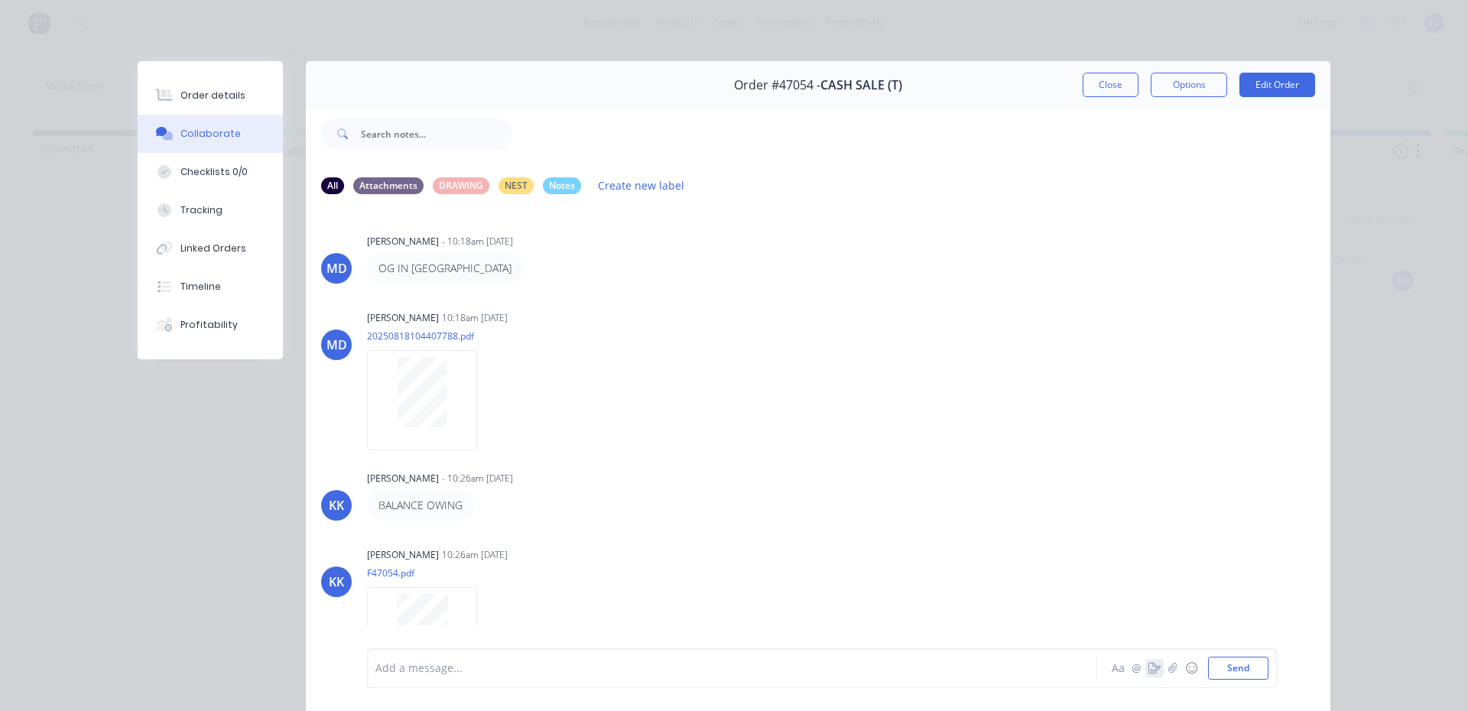
scroll to position [100, 0]
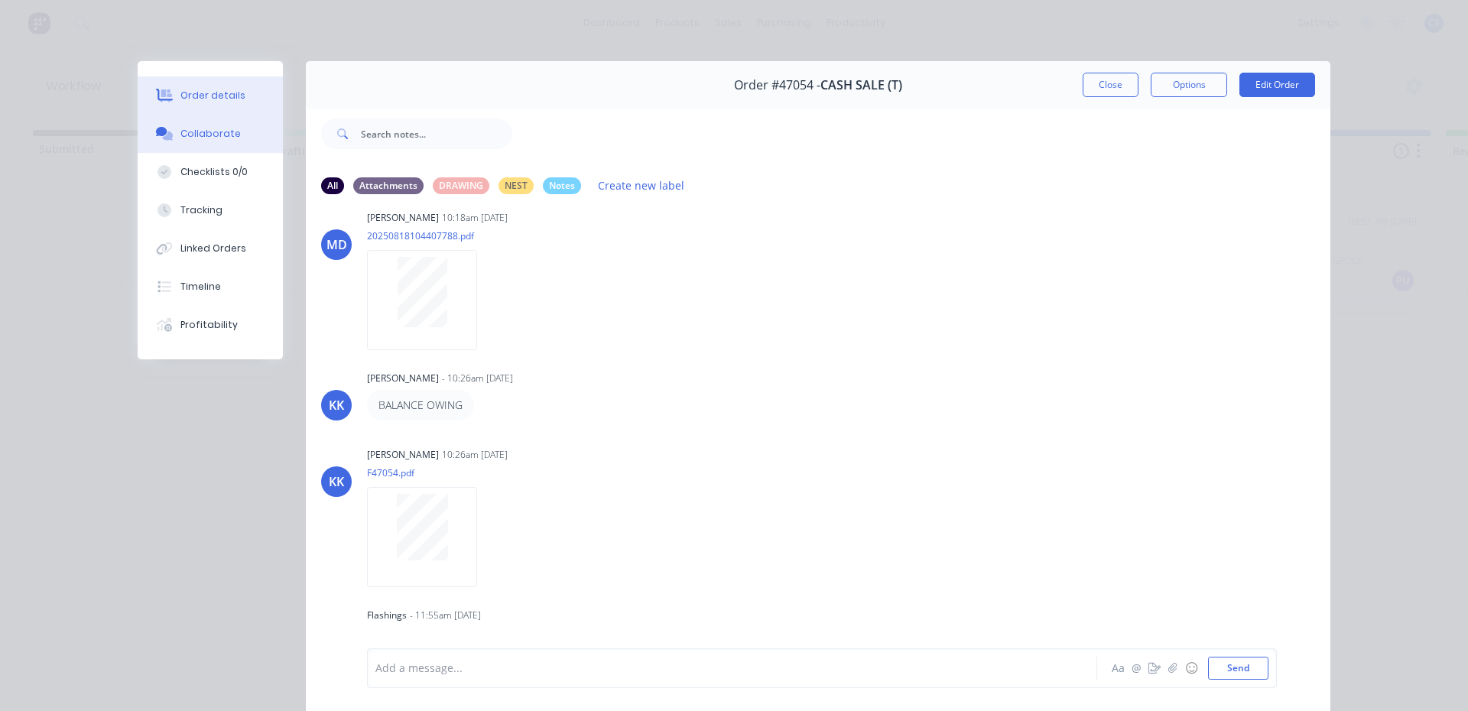
click at [254, 107] on button "Order details" at bounding box center [210, 95] width 145 height 38
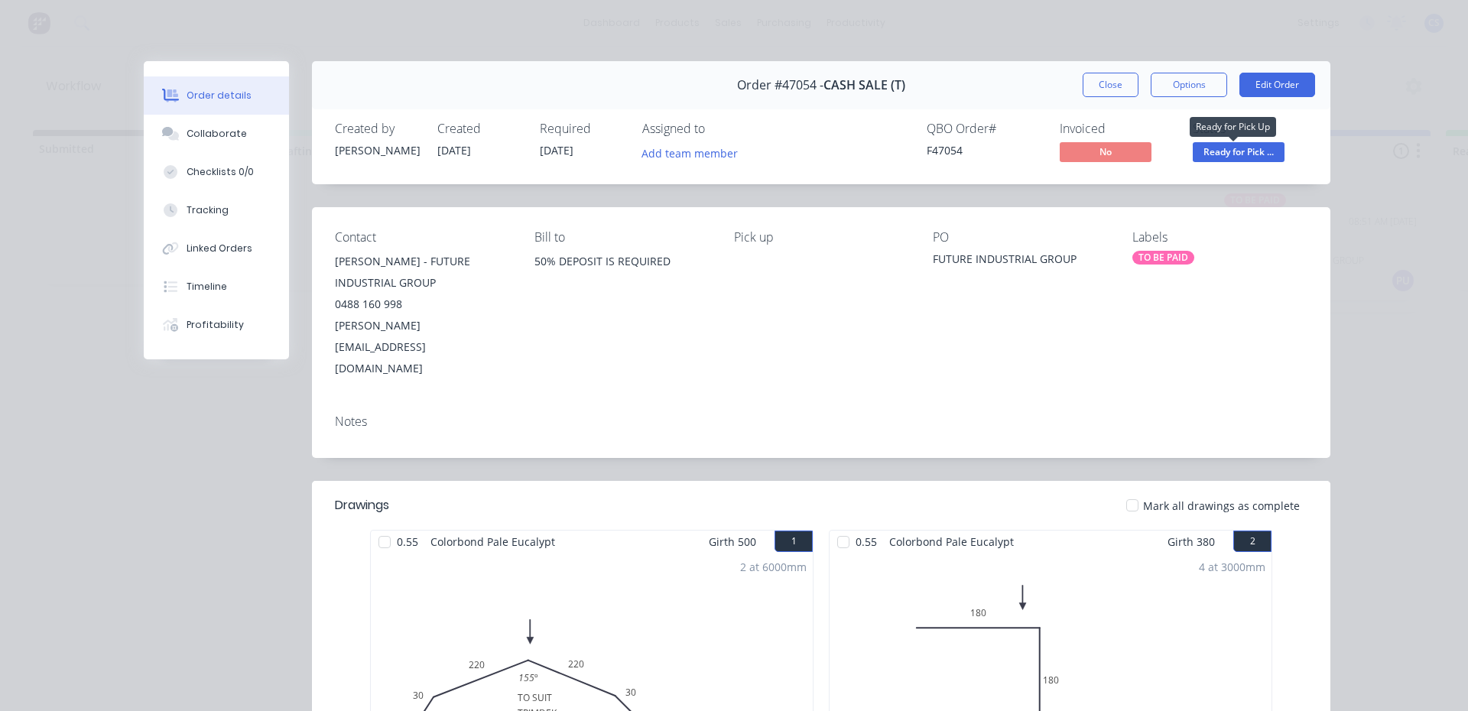
click at [1214, 153] on span "Ready for Pick ..." at bounding box center [1239, 151] width 92 height 19
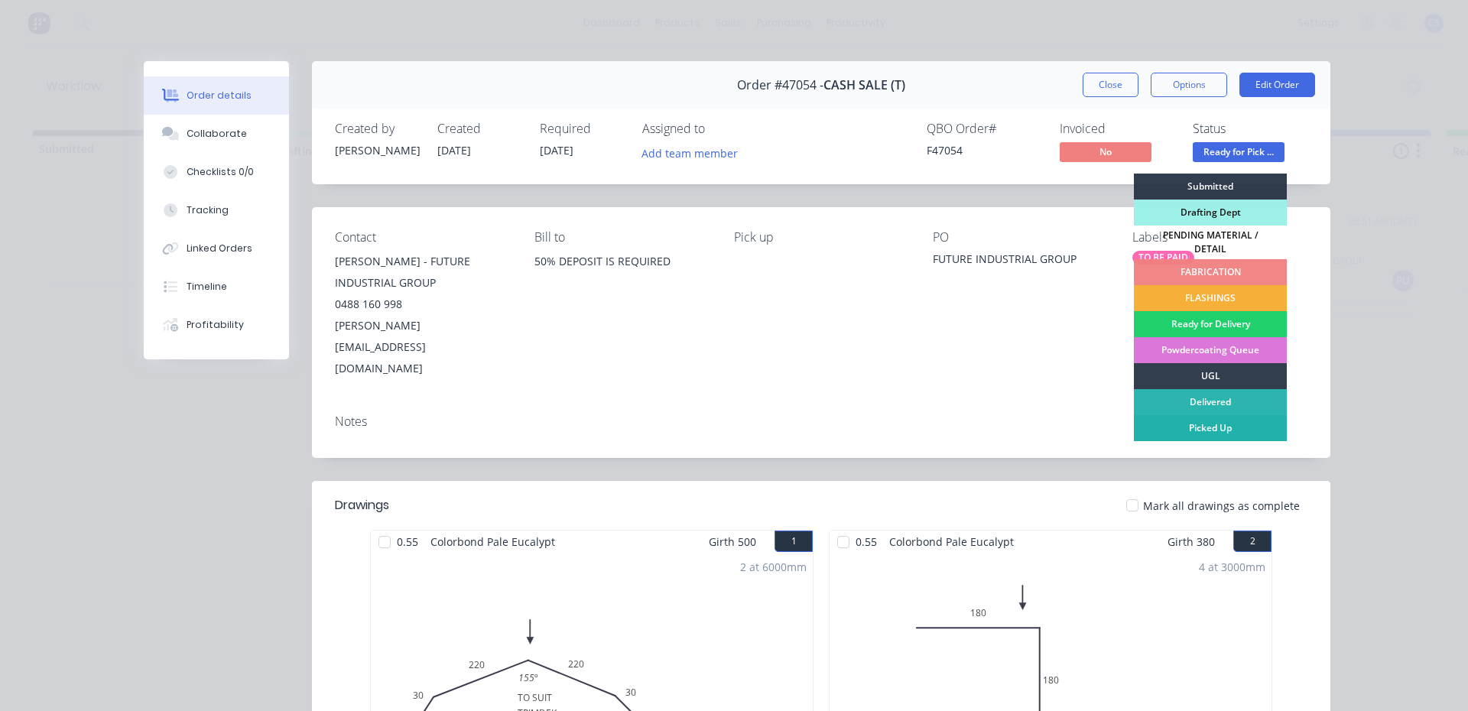
click at [1184, 425] on div "Picked Up" at bounding box center [1210, 428] width 153 height 26
